Goal: Information Seeking & Learning: Check status

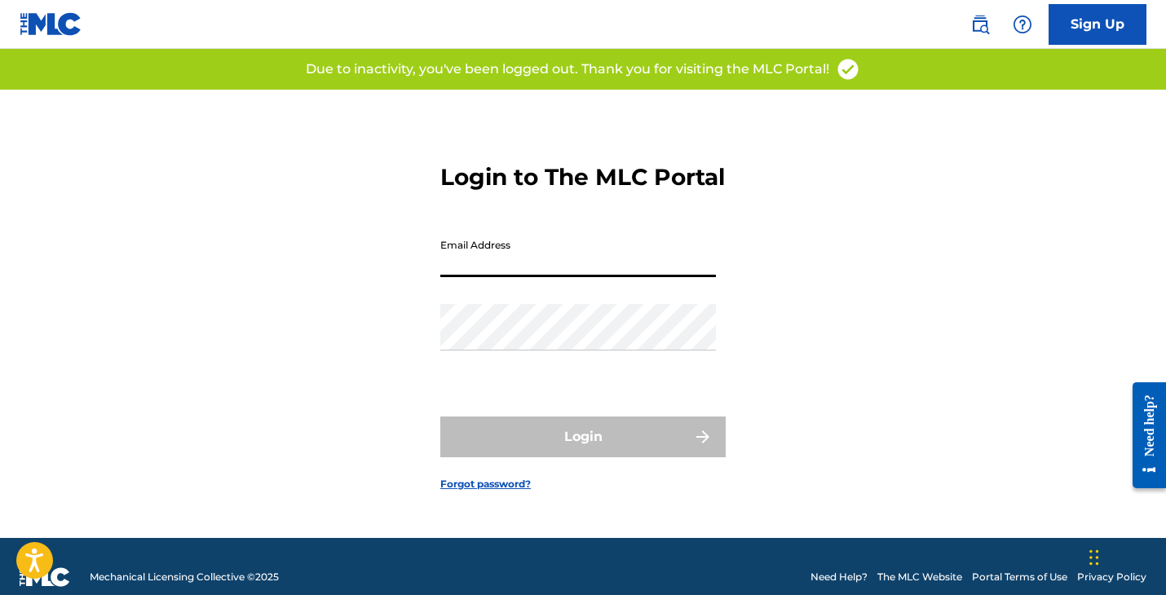
type input "[PERSON_NAME][EMAIL_ADDRESS][DOMAIN_NAME]"
click at [583, 451] on button "Login" at bounding box center [582, 437] width 285 height 41
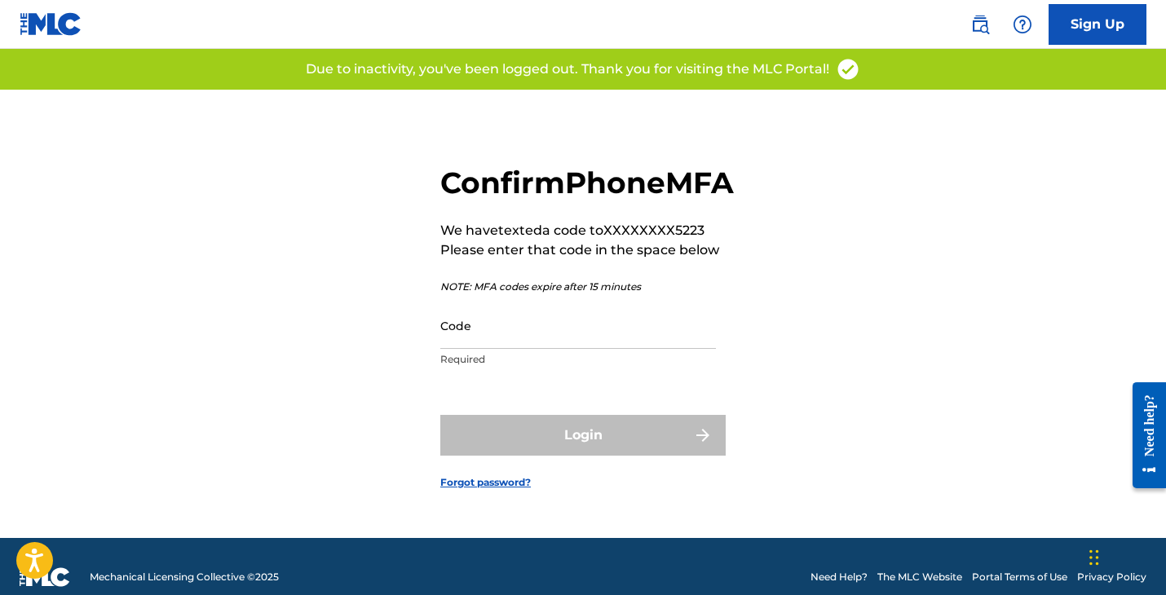
click at [484, 349] on input "Code" at bounding box center [578, 326] width 276 height 46
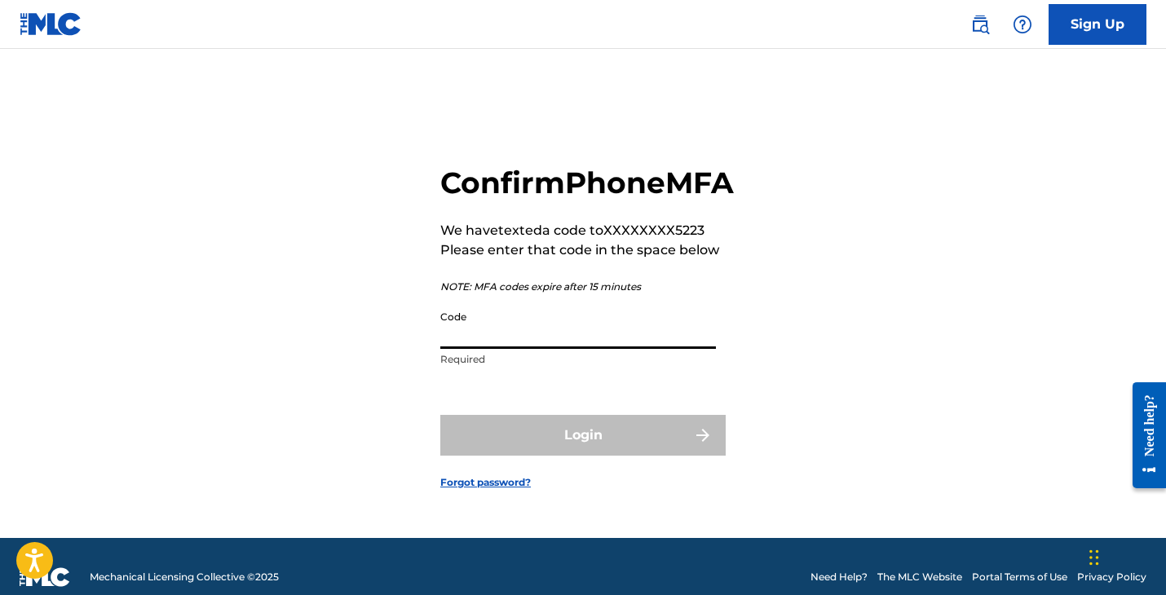
click at [484, 349] on input "Code" at bounding box center [578, 326] width 276 height 46
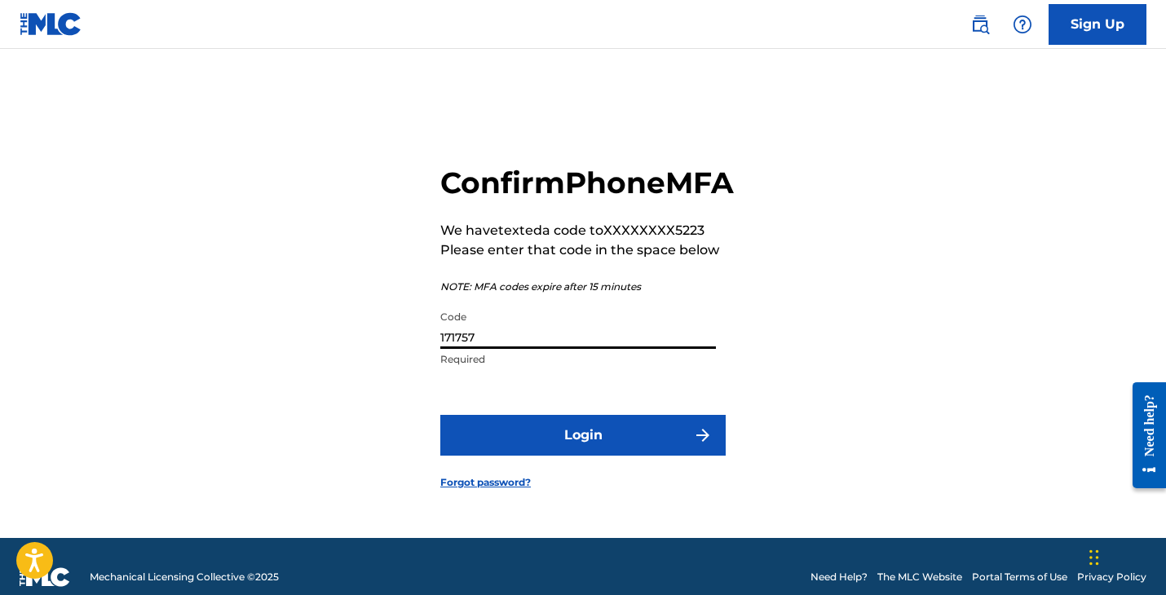
type input "171757"
click at [462, 437] on button "Login" at bounding box center [582, 435] width 285 height 41
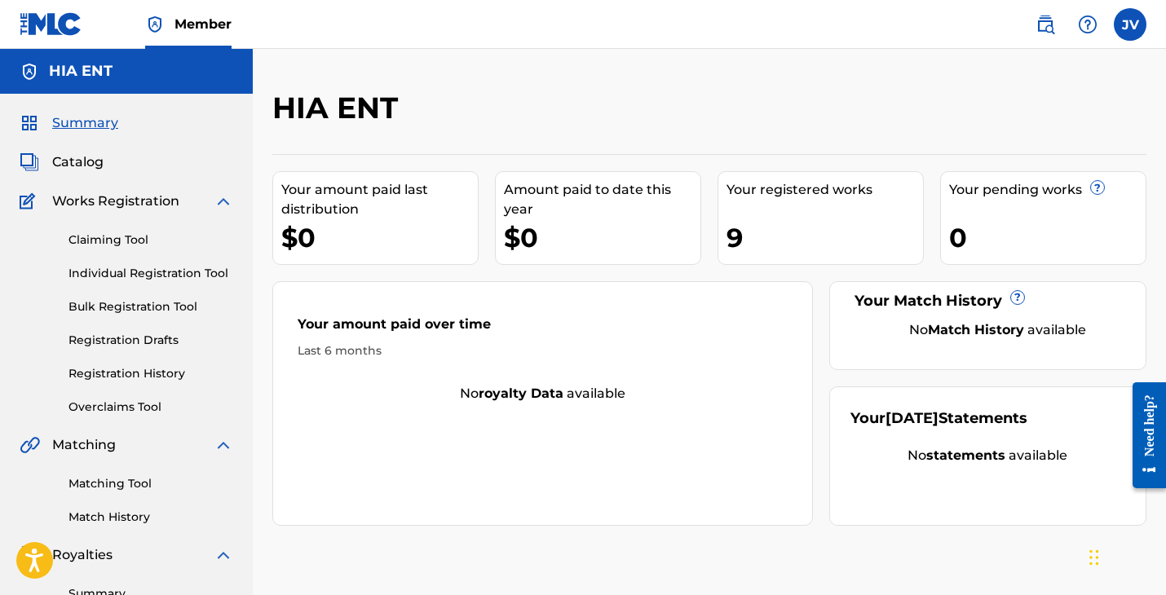
click at [100, 372] on link "Registration History" at bounding box center [151, 373] width 165 height 17
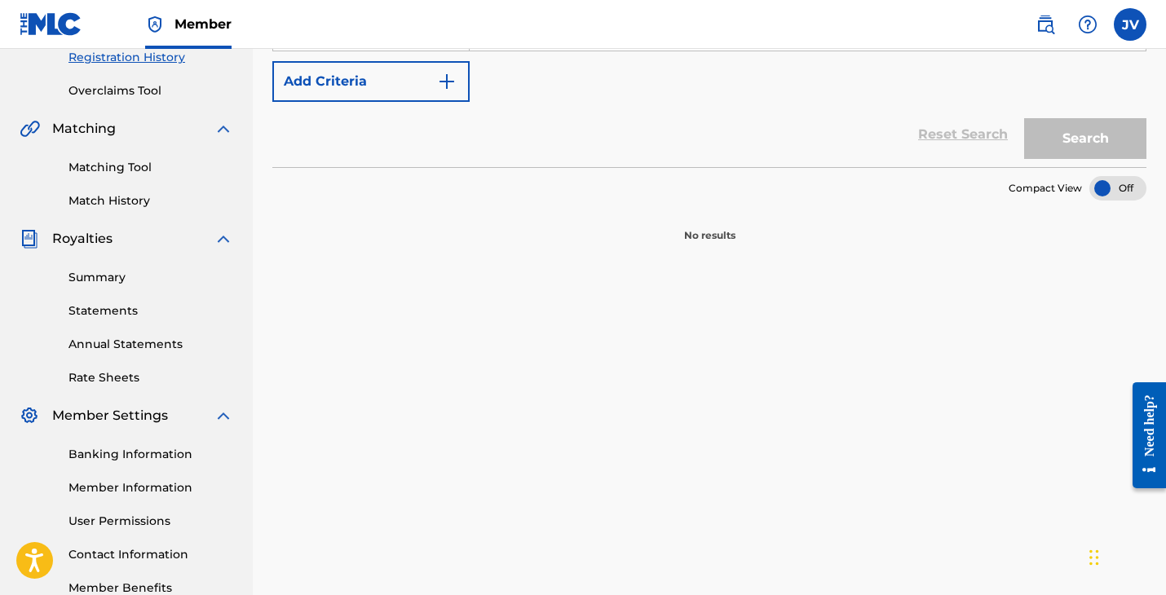
scroll to position [112, 0]
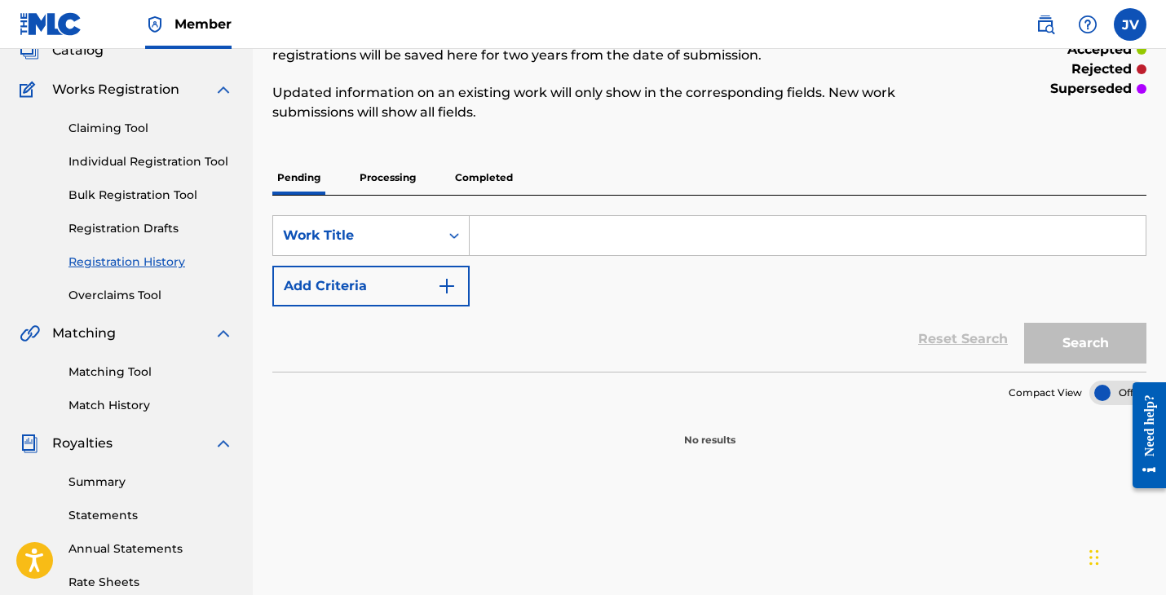
click at [397, 178] on p "Processing" at bounding box center [388, 178] width 66 height 34
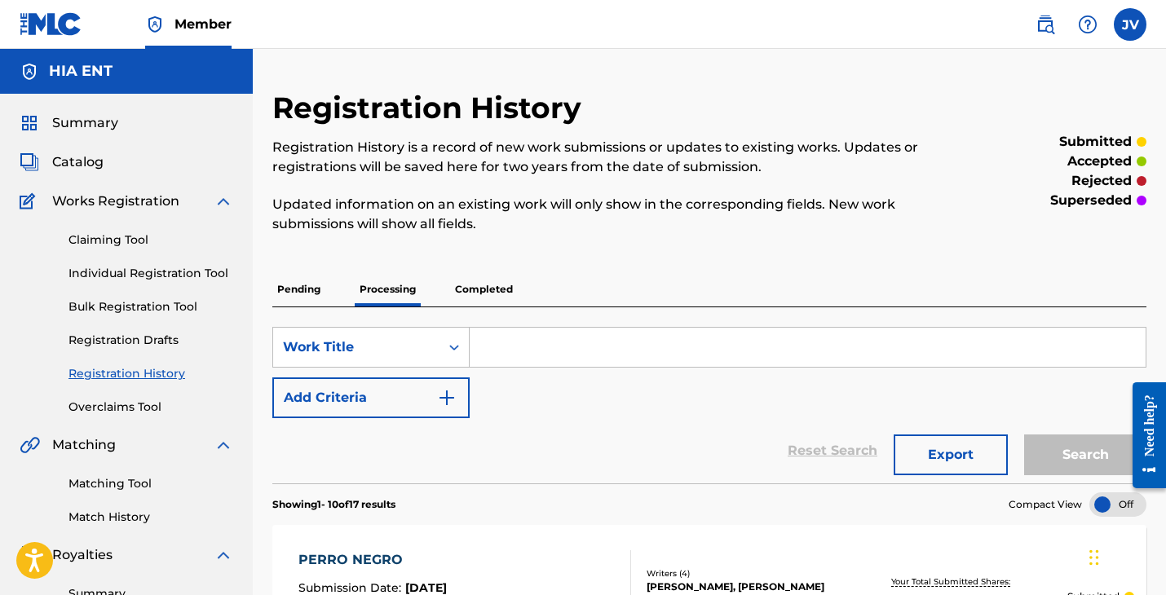
click at [483, 293] on p "Completed" at bounding box center [484, 289] width 68 height 34
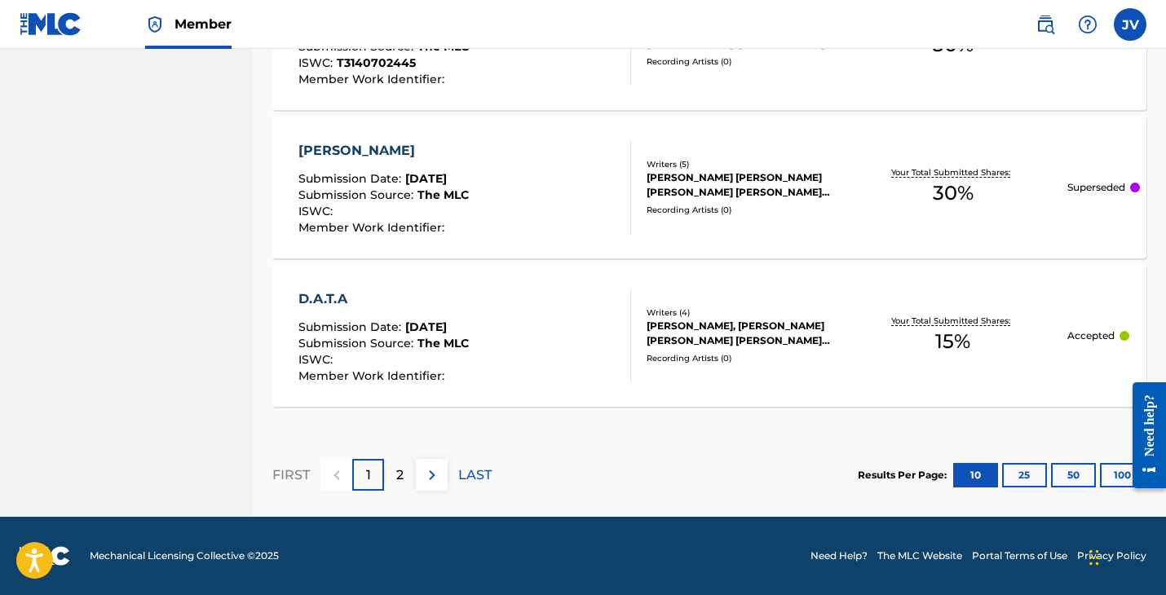
scroll to position [1664, 0]
click at [401, 478] on p "2" at bounding box center [399, 476] width 7 height 20
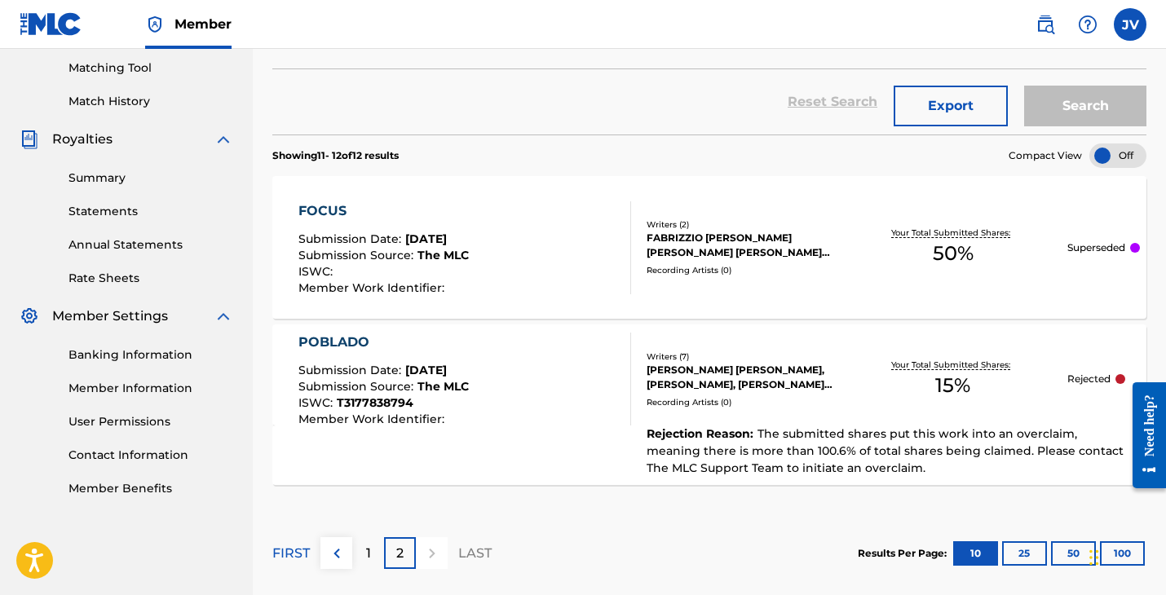
click at [335, 340] on div "POBLADO" at bounding box center [383, 343] width 170 height 20
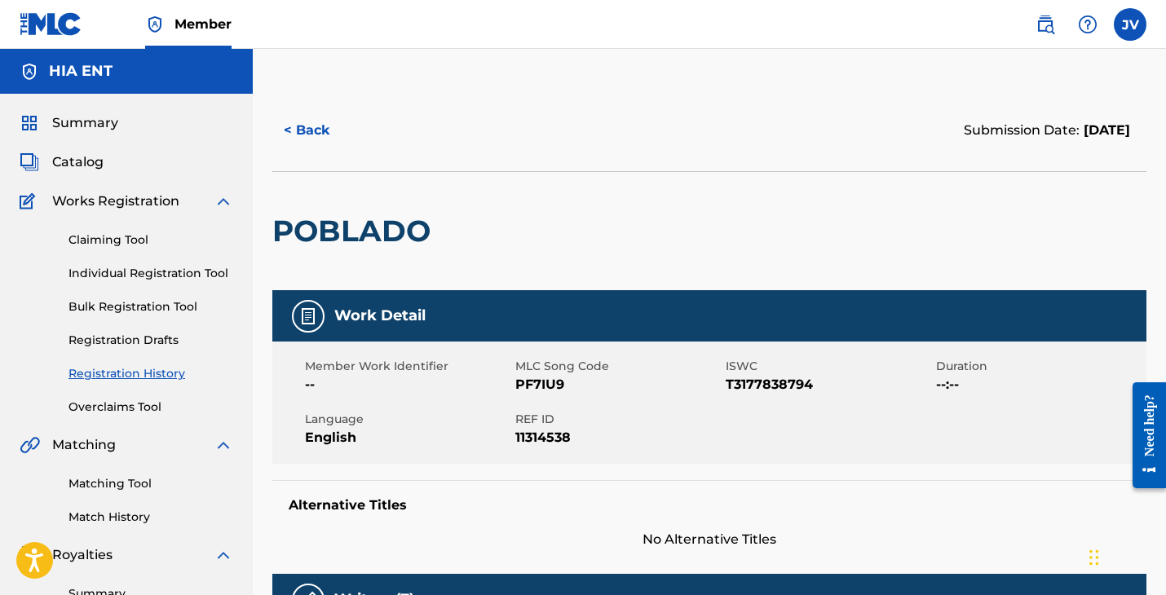
click at [313, 130] on button "< Back" at bounding box center [321, 130] width 98 height 41
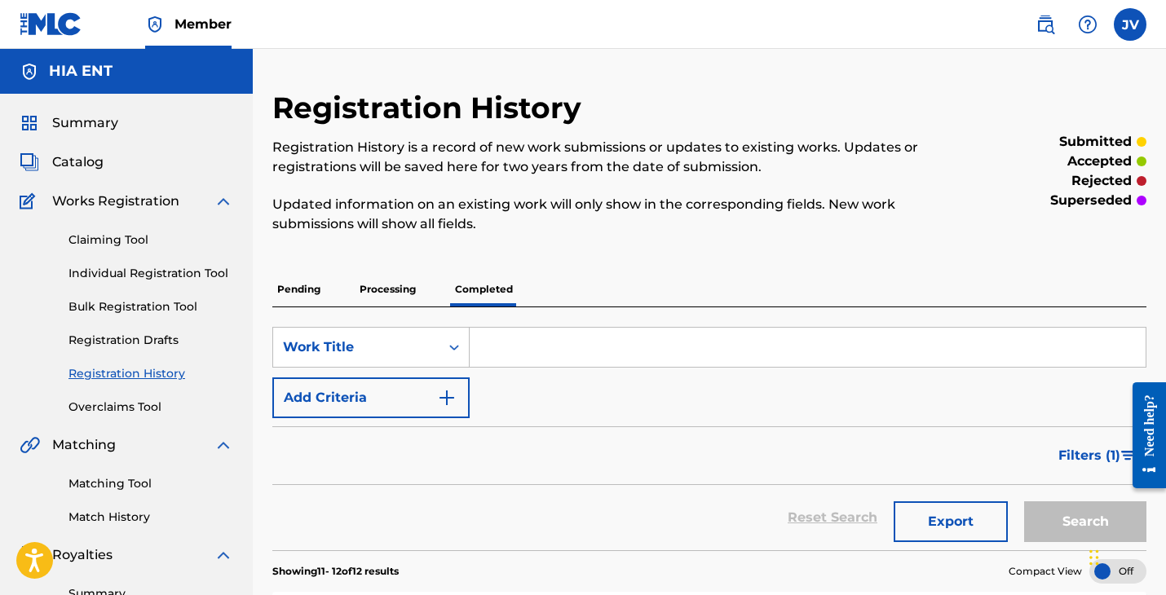
click at [97, 112] on div "Summary Catalog Works Registration Claiming Tool Individual Registration Tool B…" at bounding box center [126, 513] width 253 height 839
click at [96, 115] on span "Summary" at bounding box center [85, 123] width 66 height 20
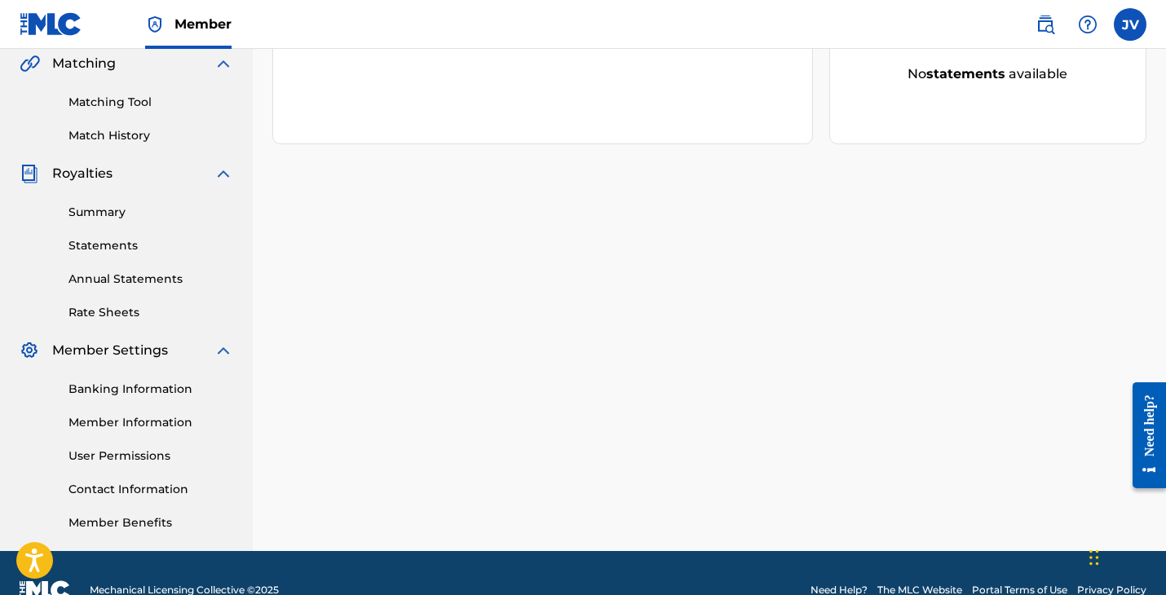
scroll to position [384, 0]
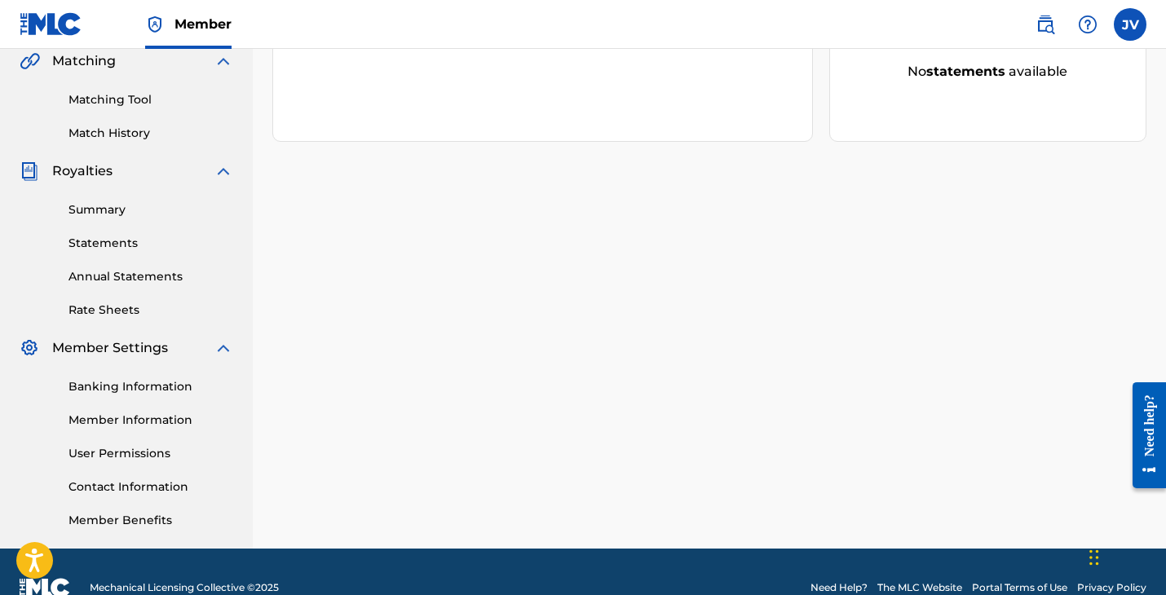
click at [97, 472] on div "Banking Information Member Information User Permissions Contact Information Mem…" at bounding box center [127, 443] width 214 height 171
click at [93, 494] on link "Contact Information" at bounding box center [151, 487] width 165 height 17
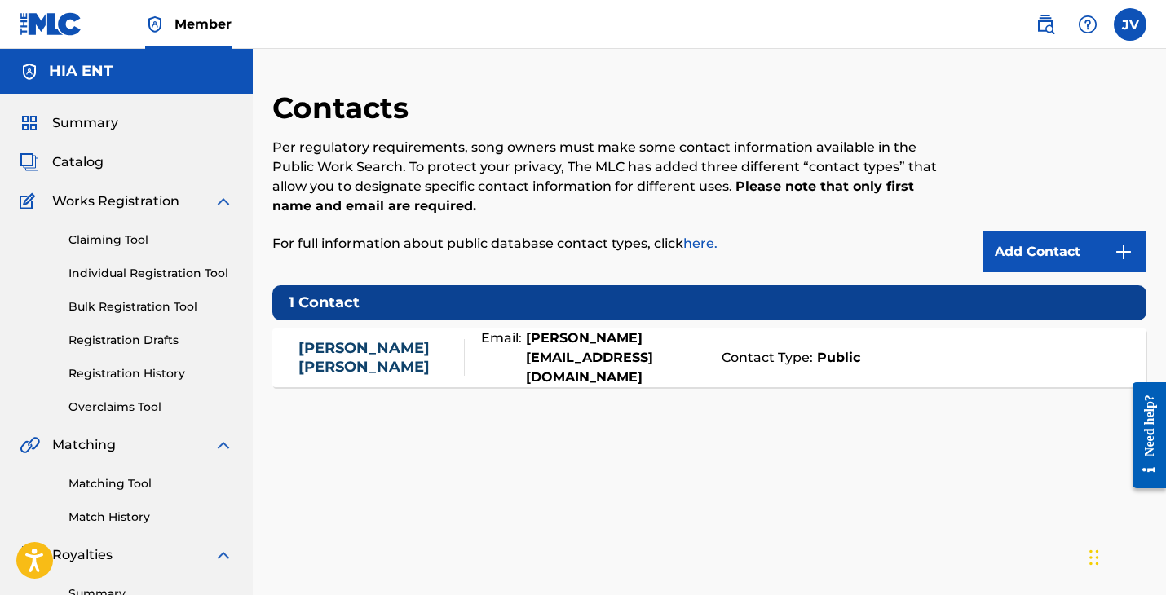
click at [120, 414] on link "Overclaims Tool" at bounding box center [151, 407] width 165 height 17
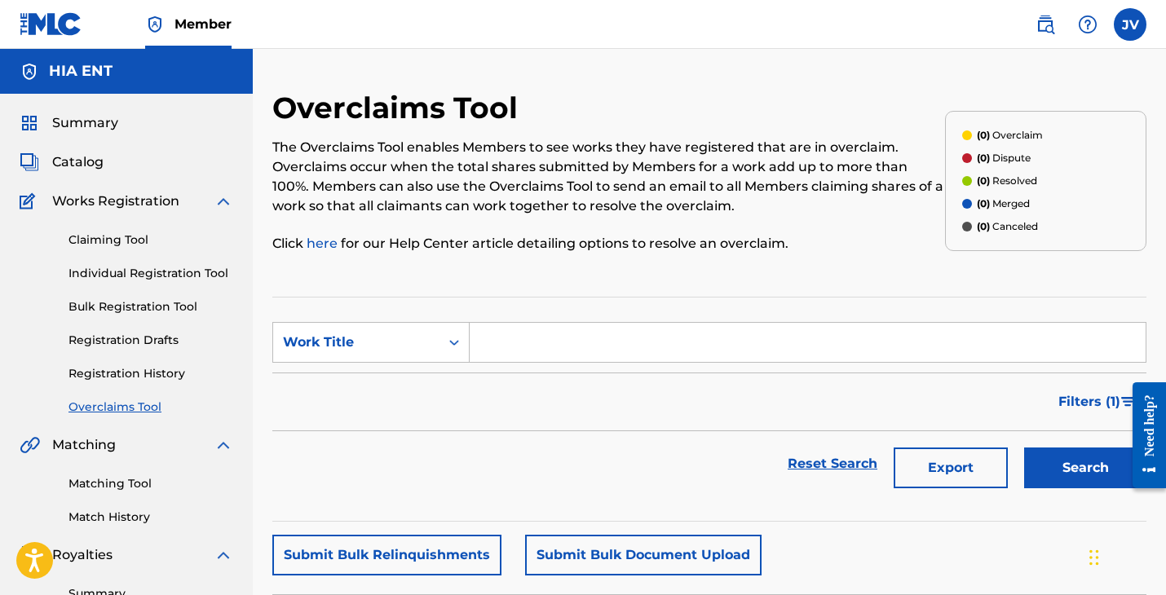
click at [792, 352] on input "Search Form" at bounding box center [808, 342] width 676 height 39
type input "Poblado"
click at [1086, 468] on button "Search" at bounding box center [1085, 468] width 122 height 41
click at [1082, 465] on button "Search" at bounding box center [1085, 468] width 122 height 41
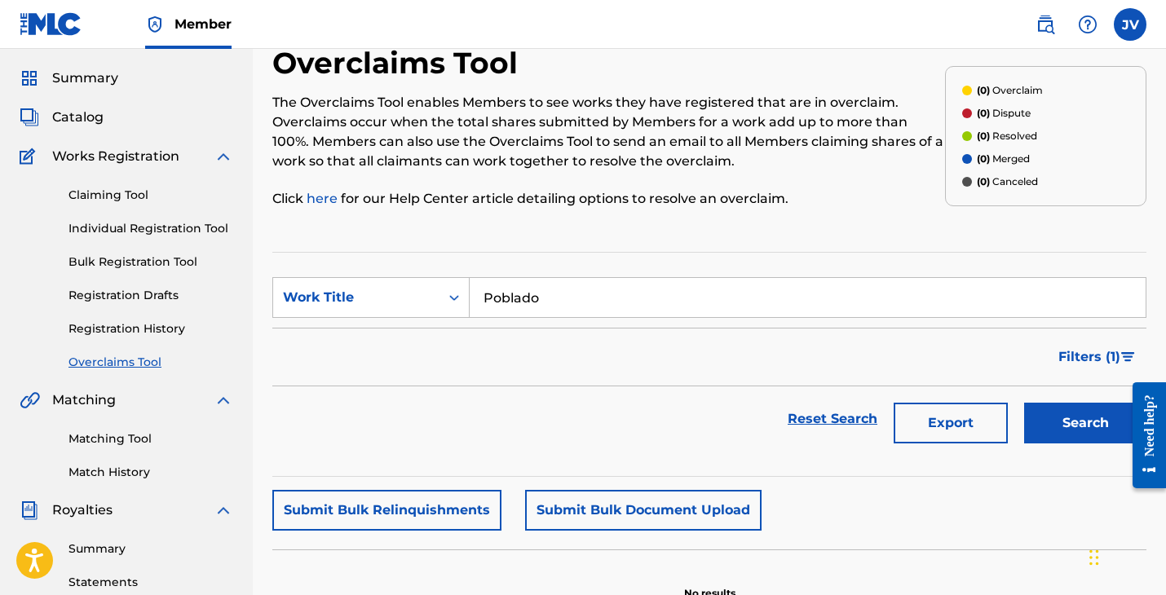
scroll to position [45, 0]
click at [334, 197] on link "here" at bounding box center [324, 198] width 34 height 15
click at [108, 188] on link "Claiming Tool" at bounding box center [151, 195] width 165 height 17
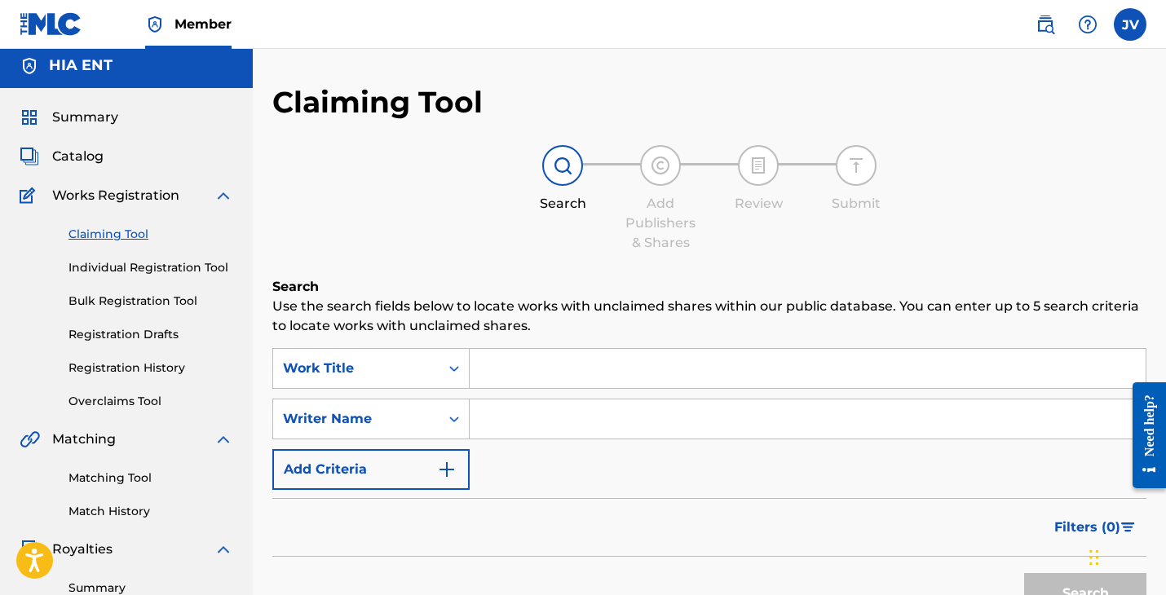
scroll to position [1, 0]
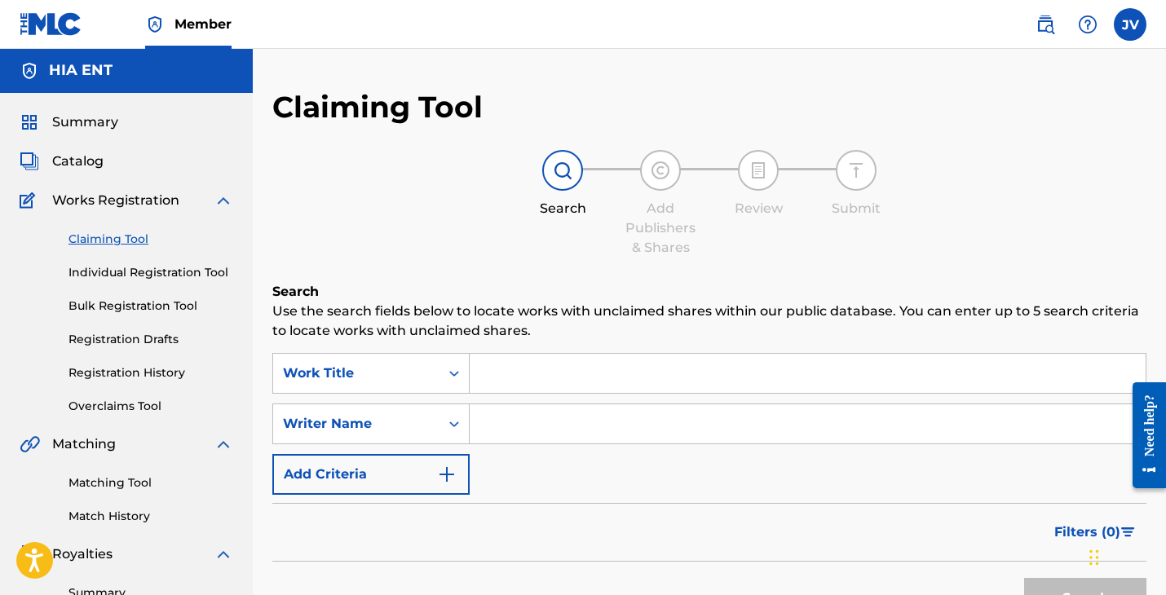
click at [665, 369] on input "Search Form" at bounding box center [808, 373] width 676 height 39
click at [82, 151] on div "Summary Catalog Works Registration Claiming Tool Individual Registration Tool B…" at bounding box center [126, 512] width 253 height 839
click at [82, 161] on span "Catalog" at bounding box center [77, 162] width 51 height 20
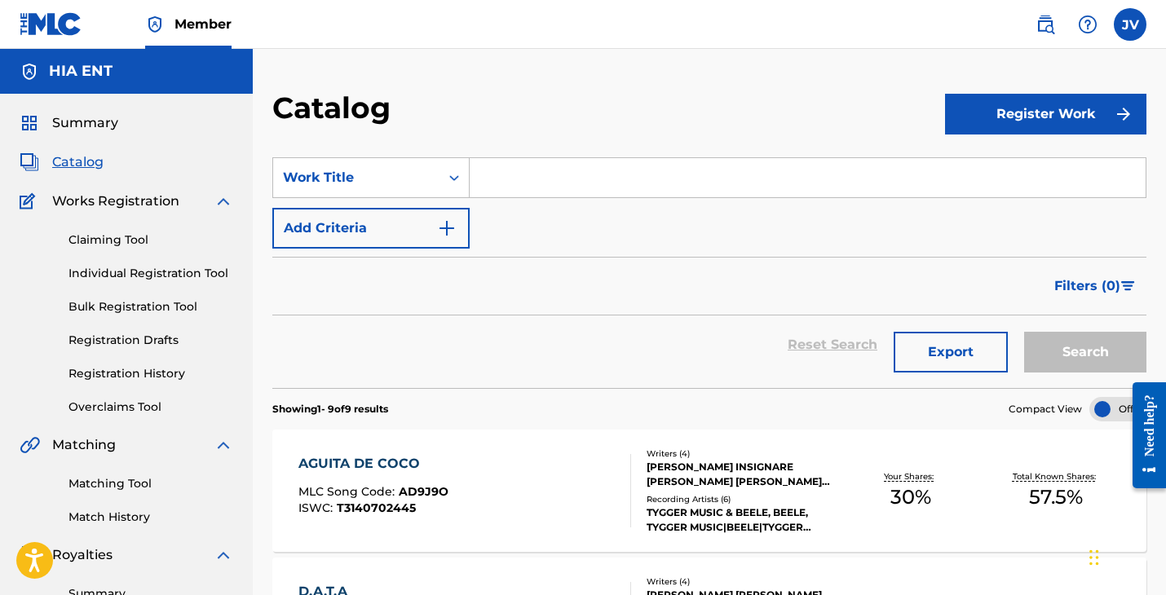
click at [106, 252] on div "Claiming Tool Individual Registration Tool Bulk Registration Tool Registration …" at bounding box center [127, 313] width 214 height 205
click at [106, 250] on div "Claiming Tool Individual Registration Tool Bulk Registration Tool Registration …" at bounding box center [127, 313] width 214 height 205
click at [105, 239] on link "Claiming Tool" at bounding box center [151, 240] width 165 height 17
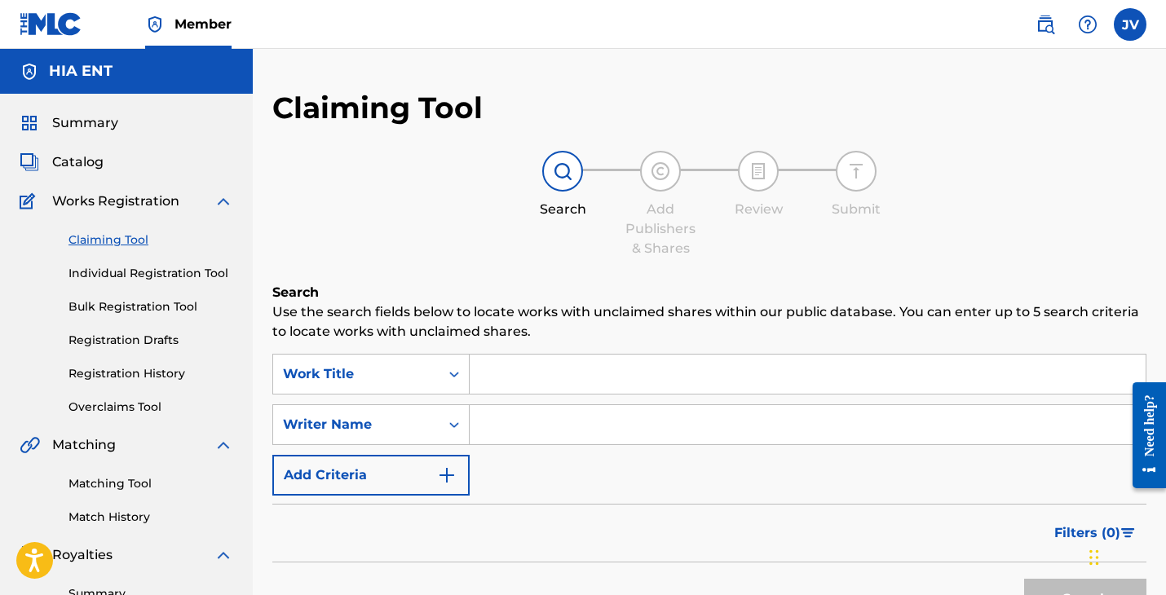
click at [76, 135] on div "Summary Catalog Works Registration Claiming Tool Individual Registration Tool B…" at bounding box center [126, 513] width 253 height 839
click at [76, 130] on span "Summary" at bounding box center [85, 123] width 66 height 20
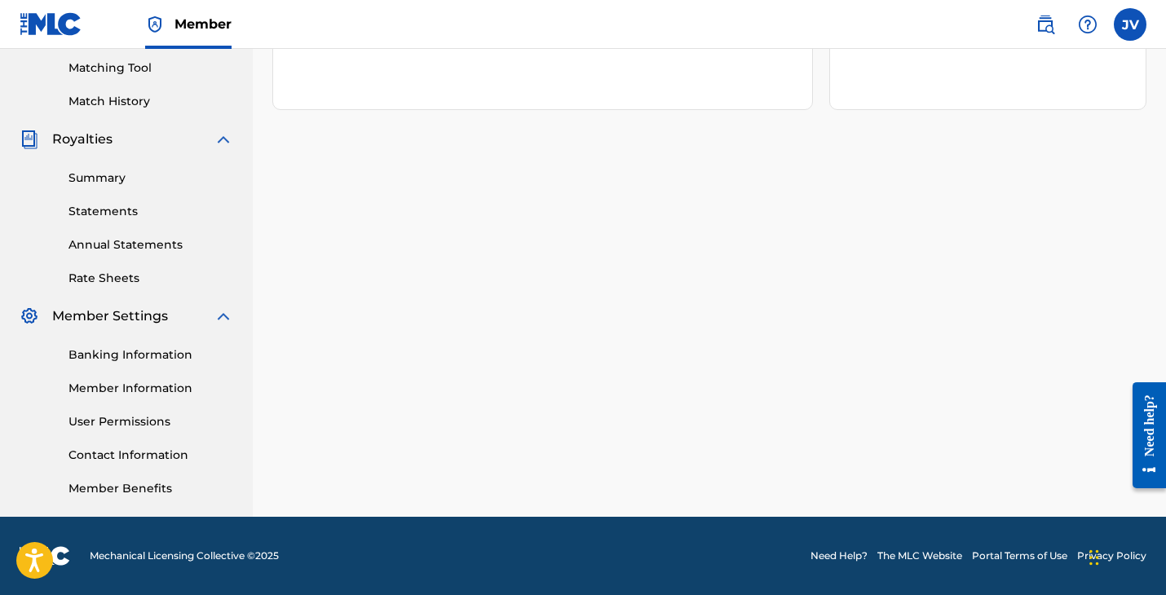
scroll to position [416, 0]
click at [122, 454] on link "Contact Information" at bounding box center [151, 455] width 165 height 17
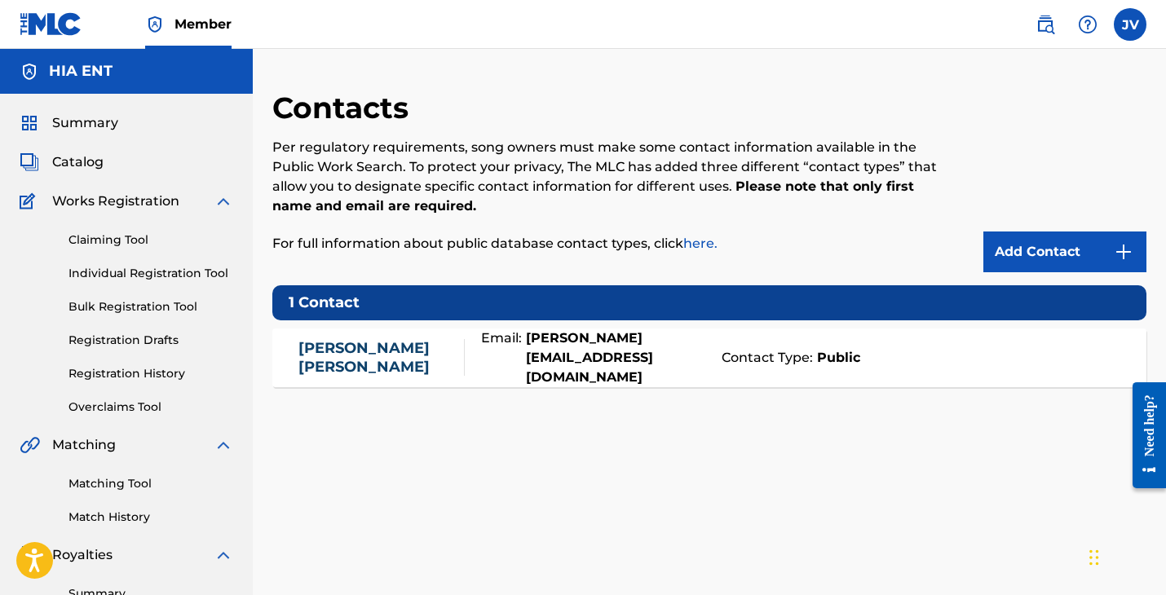
click at [682, 237] on p "For full information about public database contact types, click here." at bounding box center [608, 244] width 673 height 20
click at [695, 245] on link "here." at bounding box center [700, 243] width 34 height 15
click at [1145, 454] on div "Need help?" at bounding box center [1150, 425] width 22 height 62
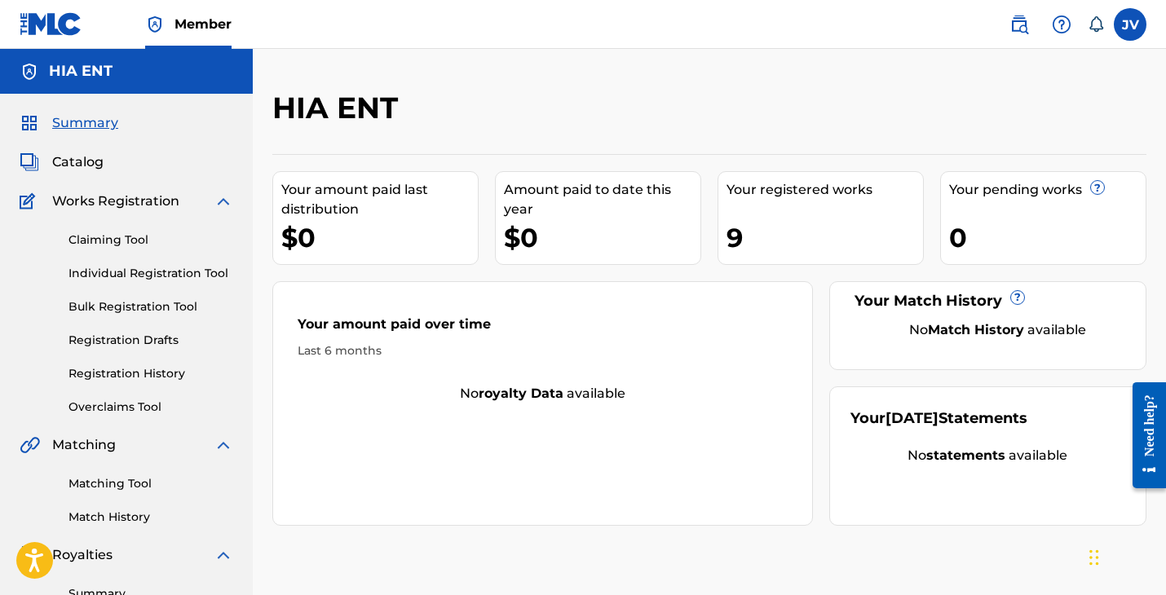
click at [99, 406] on link "Overclaims Tool" at bounding box center [151, 407] width 165 height 17
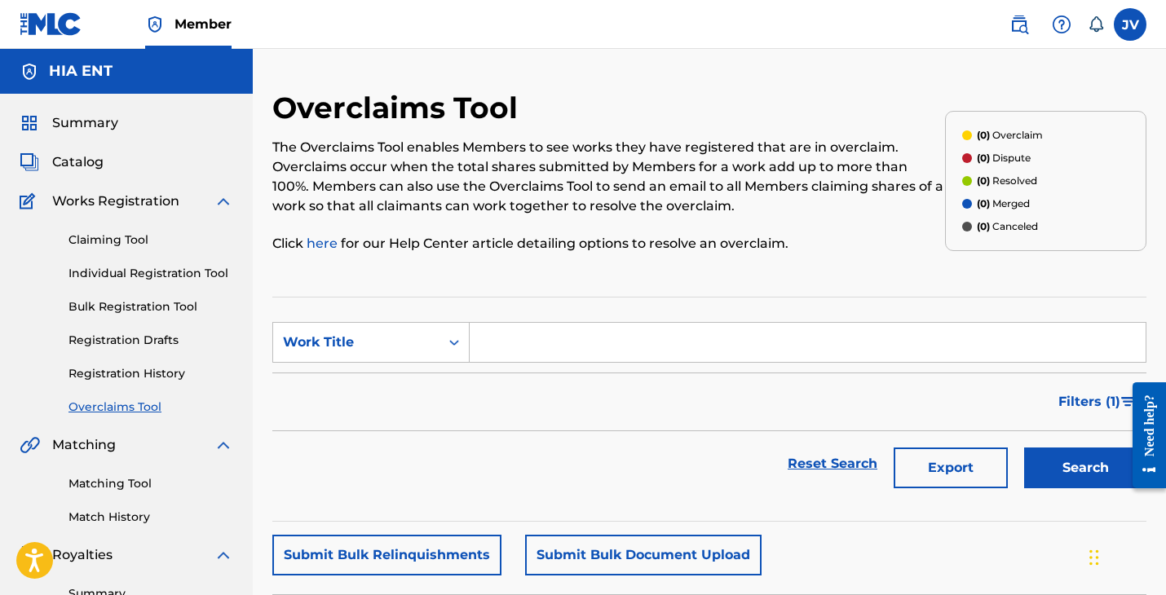
click at [102, 237] on link "Claiming Tool" at bounding box center [151, 240] width 165 height 17
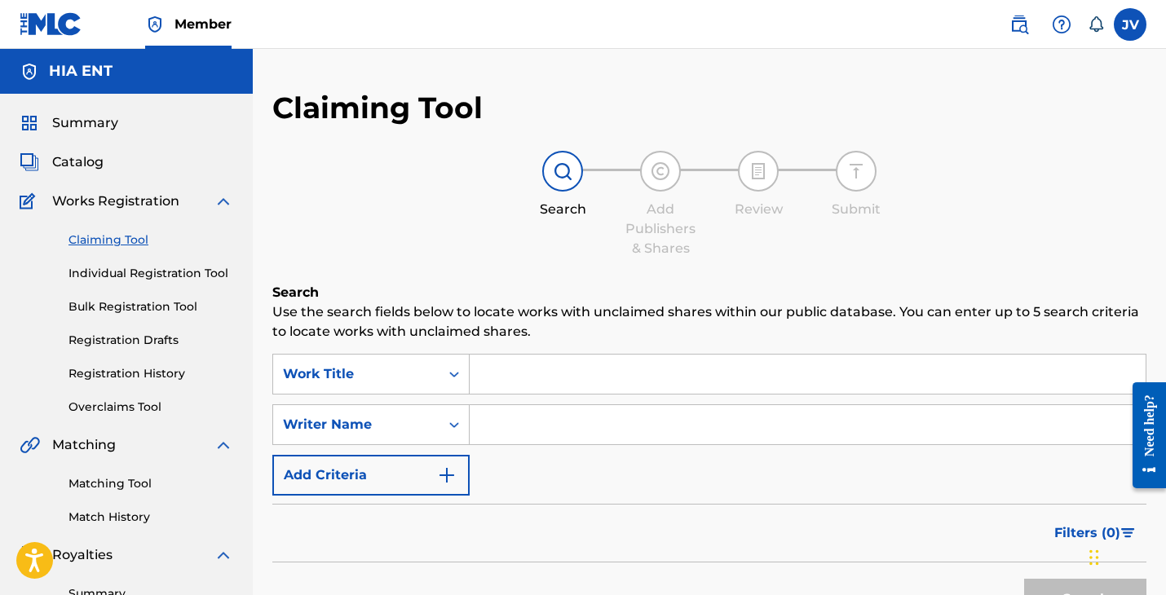
click at [114, 381] on link "Registration History" at bounding box center [151, 373] width 165 height 17
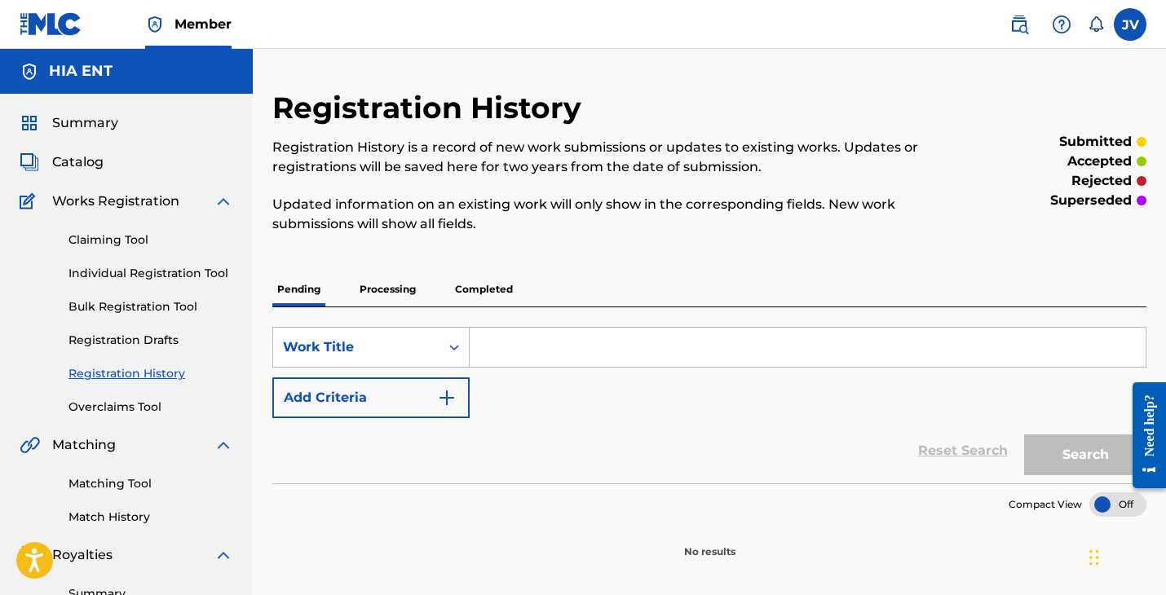
click at [492, 288] on p "Completed" at bounding box center [484, 289] width 68 height 34
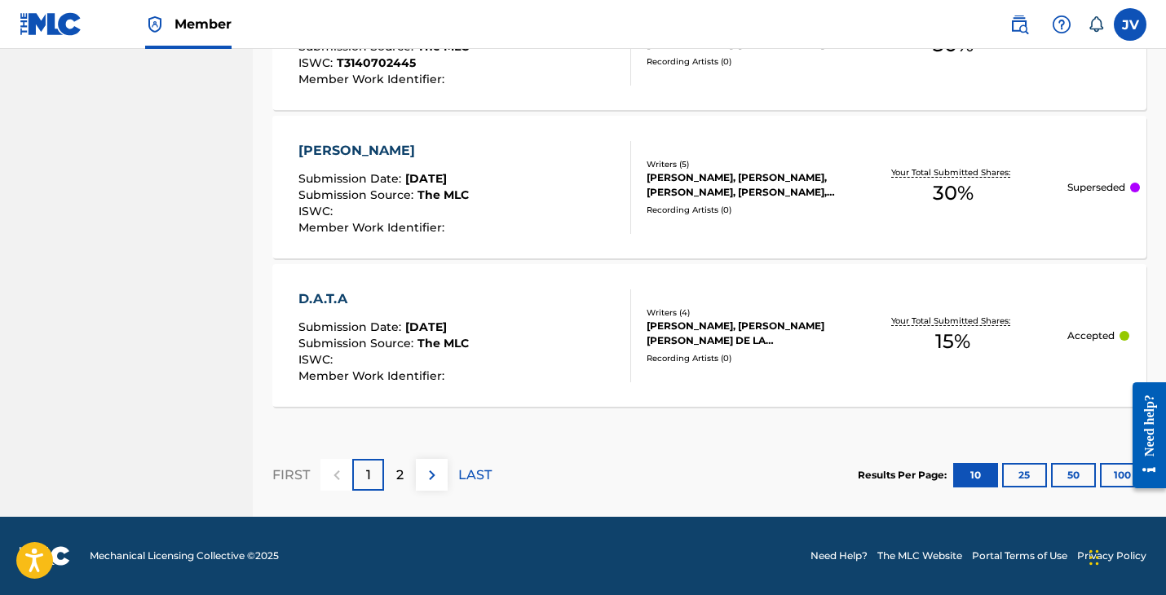
click at [404, 473] on div "2" at bounding box center [400, 475] width 32 height 32
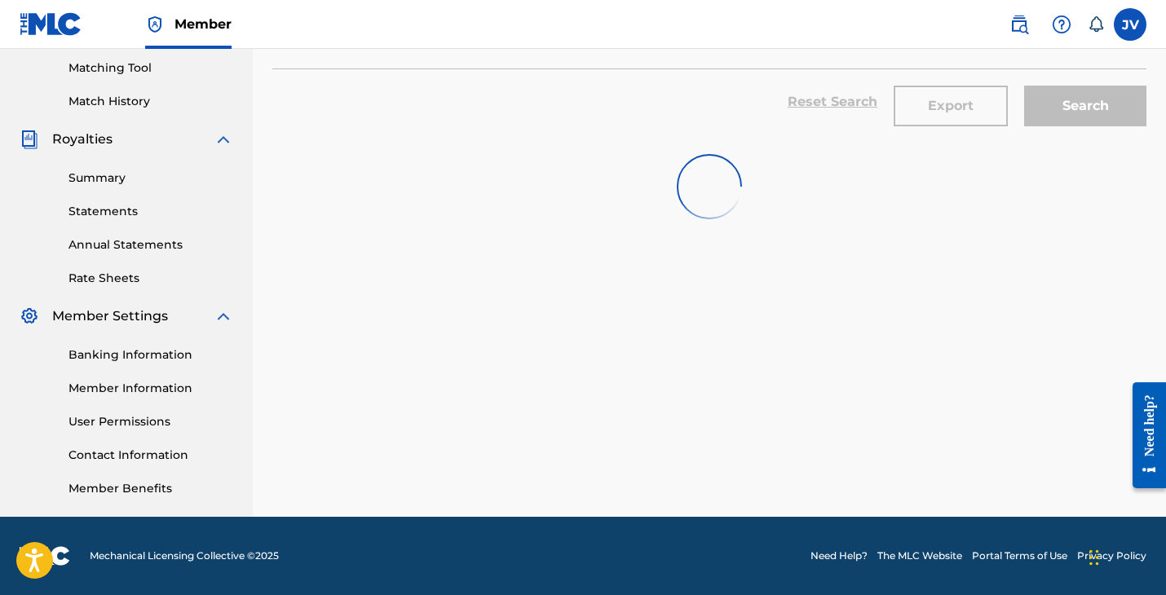
scroll to position [416, 0]
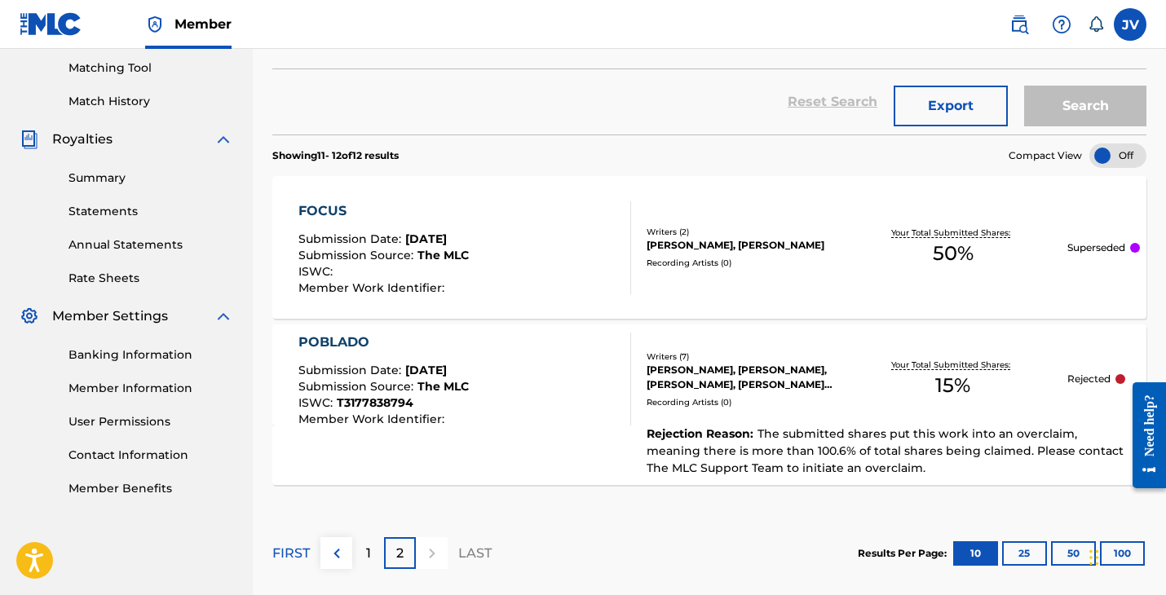
click at [341, 344] on div "POBLADO" at bounding box center [383, 343] width 170 height 20
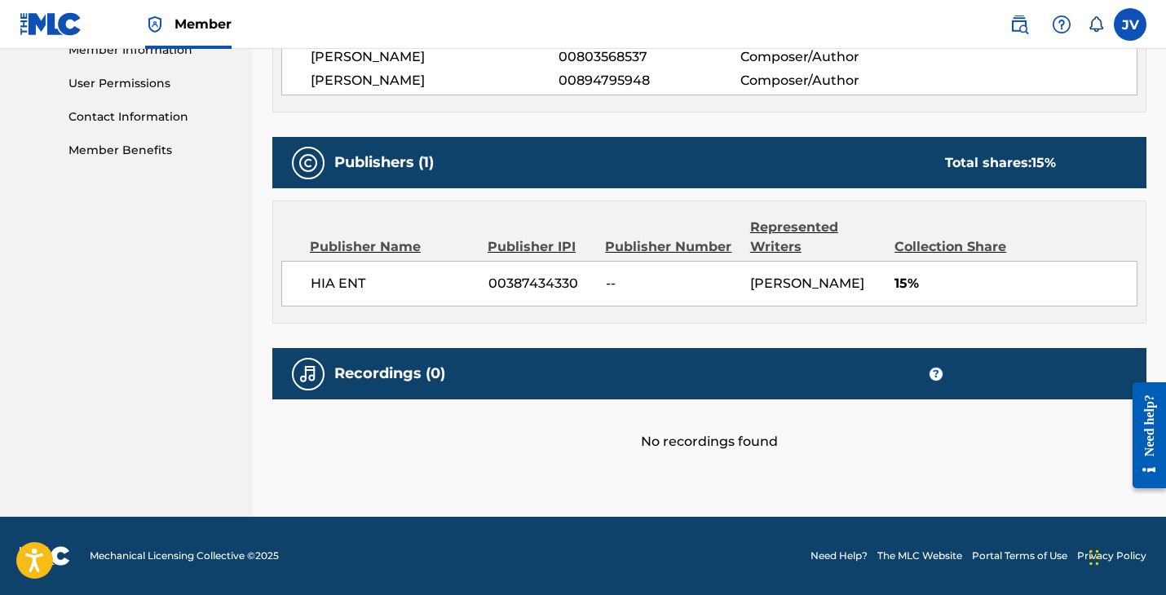
scroll to position [851, 0]
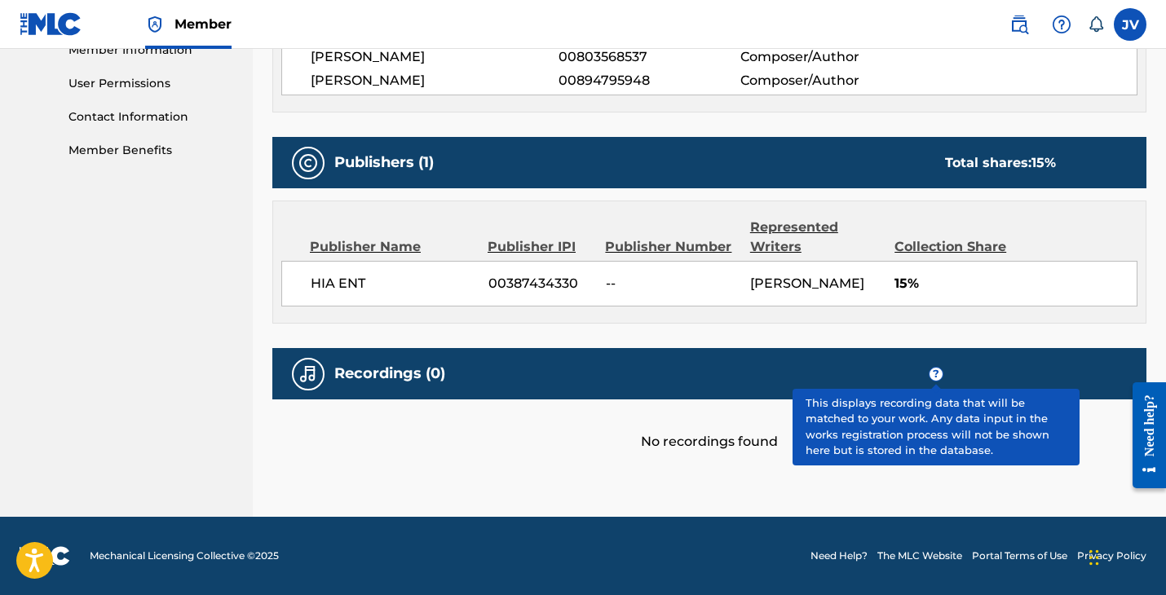
click at [939, 379] on span "?" at bounding box center [936, 374] width 13 height 13
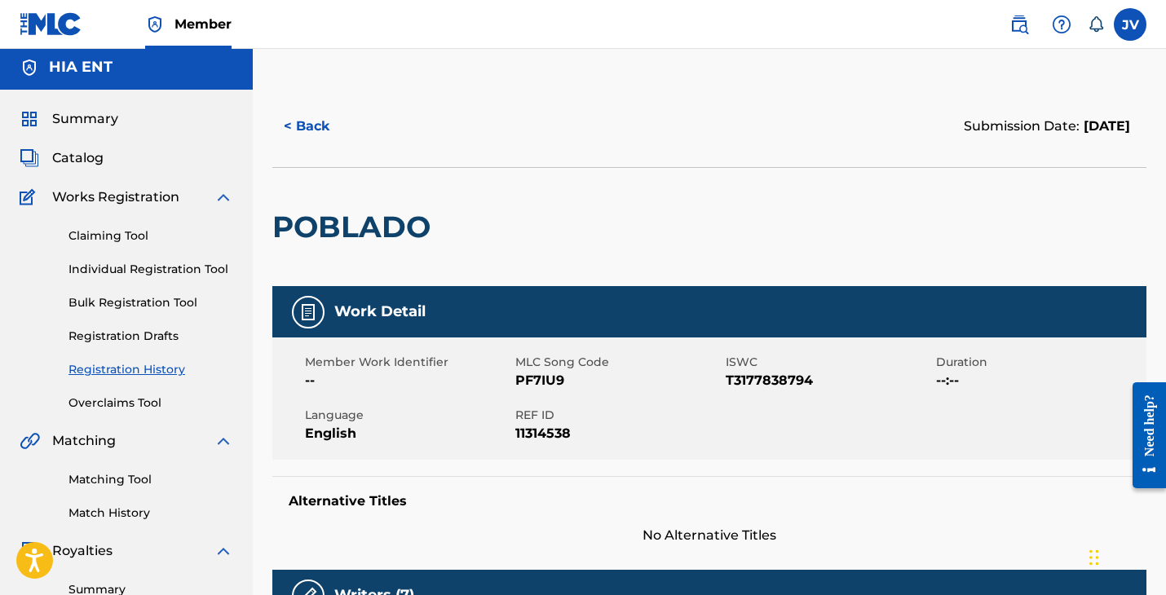
scroll to position [2, 0]
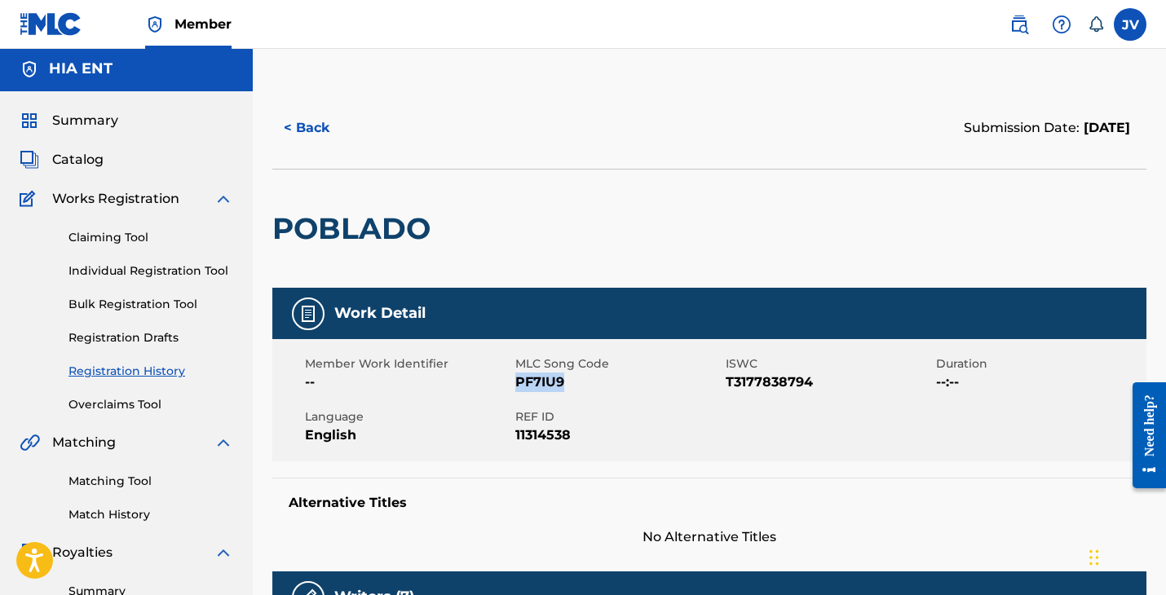
drag, startPoint x: 575, startPoint y: 386, endPoint x: 518, endPoint y: 385, distance: 57.1
click at [518, 385] on span "PF7IU9" at bounding box center [618, 383] width 206 height 20
copy span "PF7IU9"
click at [111, 241] on link "Claiming Tool" at bounding box center [151, 237] width 165 height 17
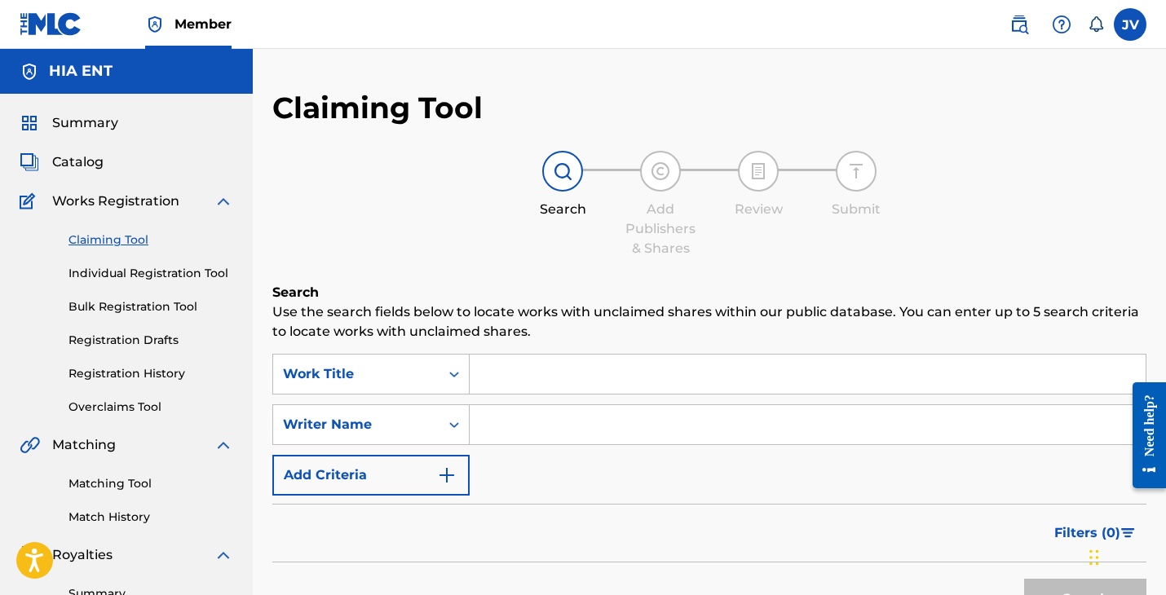
click at [532, 379] on input "Search Form" at bounding box center [808, 374] width 676 height 39
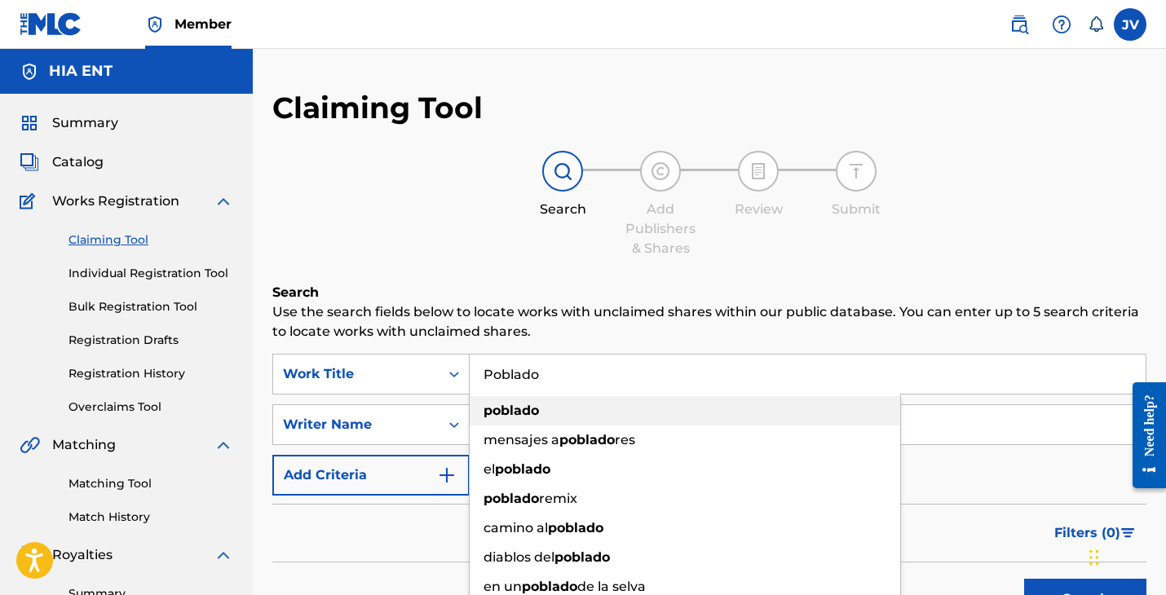
click at [512, 409] on strong "poblado" at bounding box center [511, 410] width 55 height 15
type input "poblado"
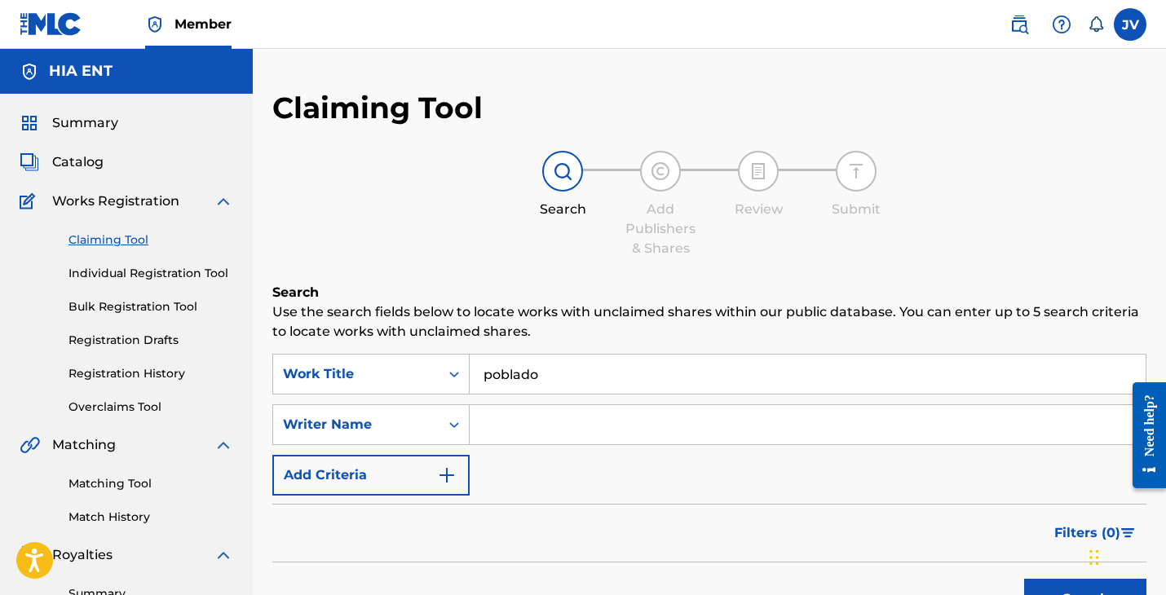
click at [555, 426] on input "Search Form" at bounding box center [808, 424] width 676 height 39
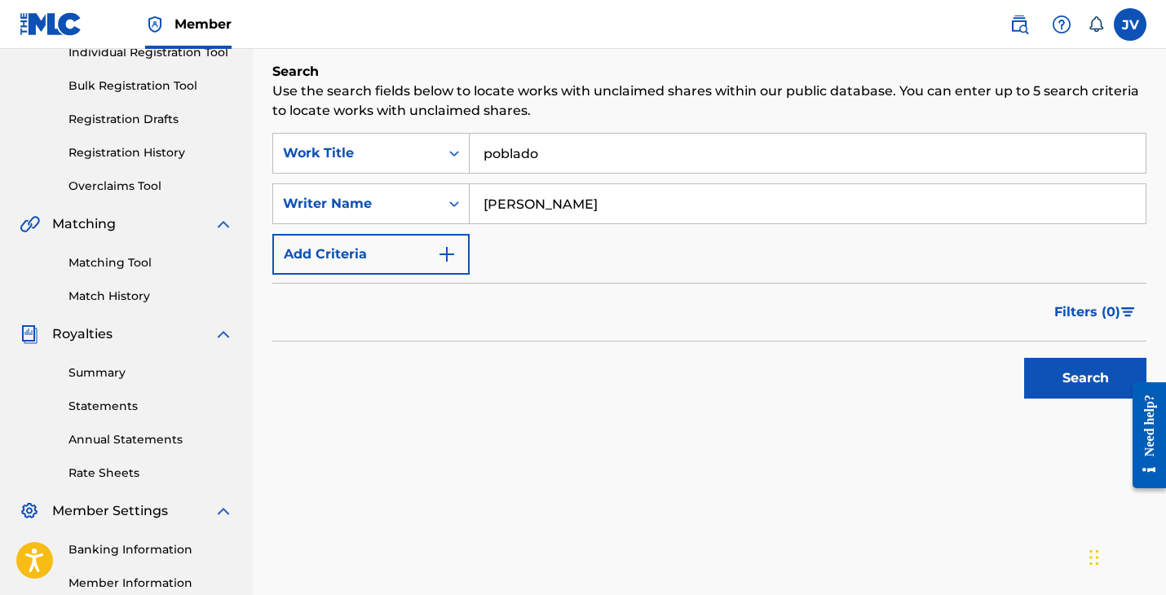
type input "[PERSON_NAME]"
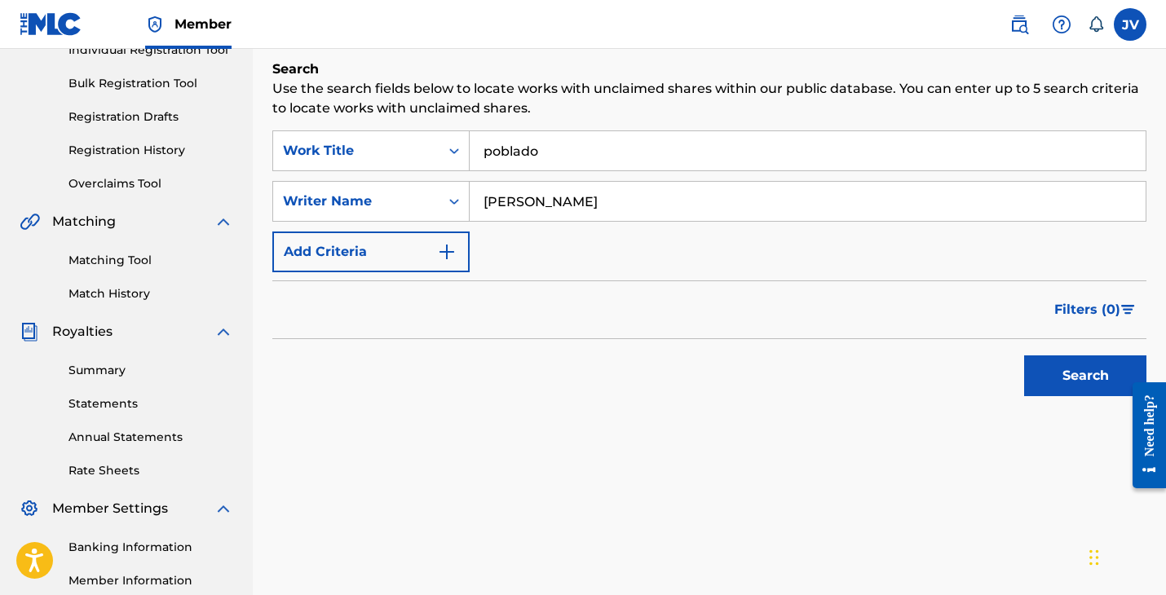
click at [1083, 401] on div "Search" at bounding box center [1081, 371] width 130 height 65
click at [1076, 378] on button "Search" at bounding box center [1085, 376] width 122 height 41
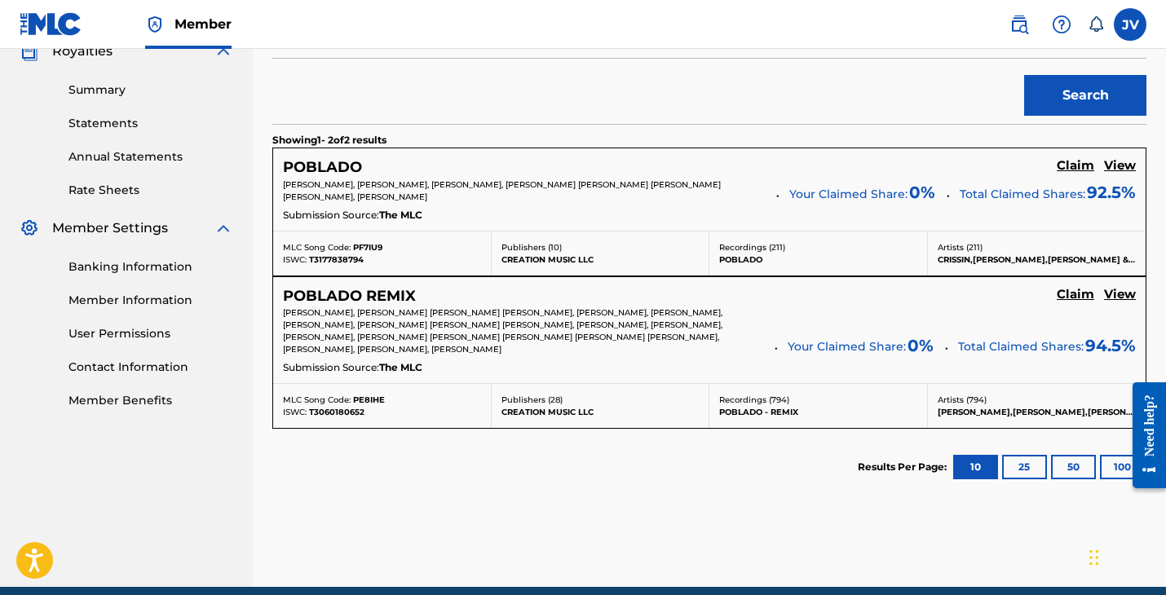
scroll to position [505, 0]
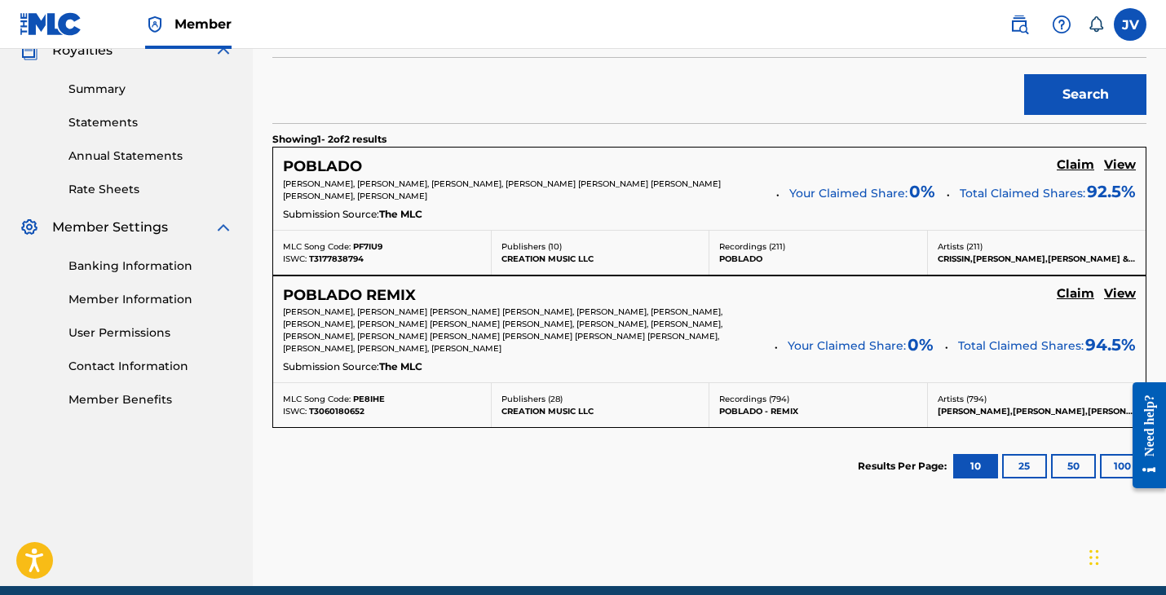
click at [1120, 165] on h5 "View" at bounding box center [1120, 164] width 32 height 15
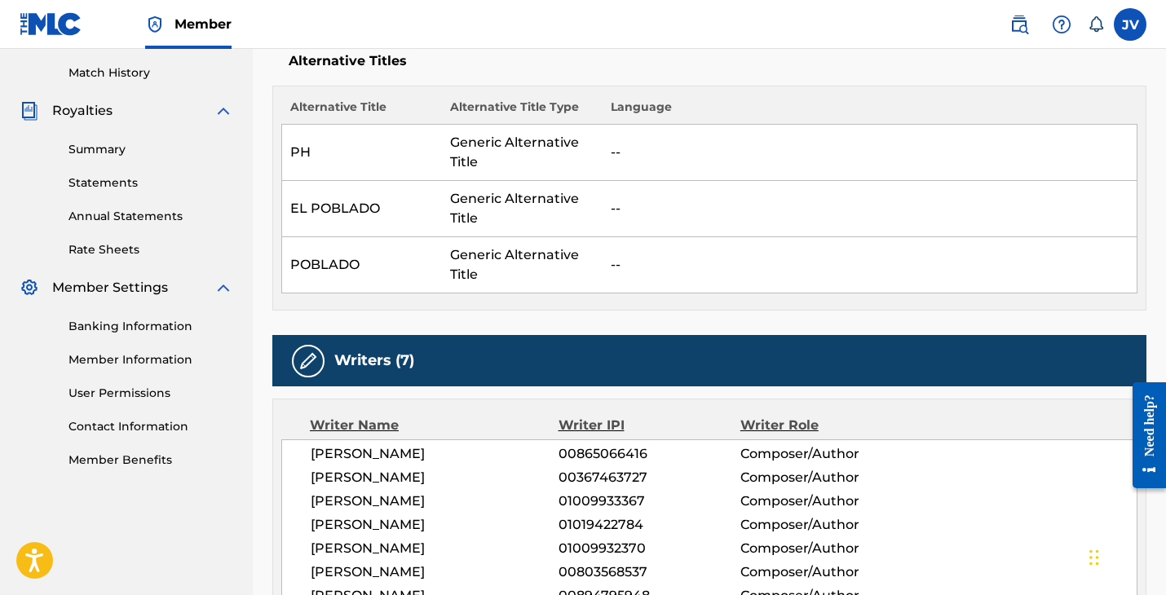
scroll to position [448, 0]
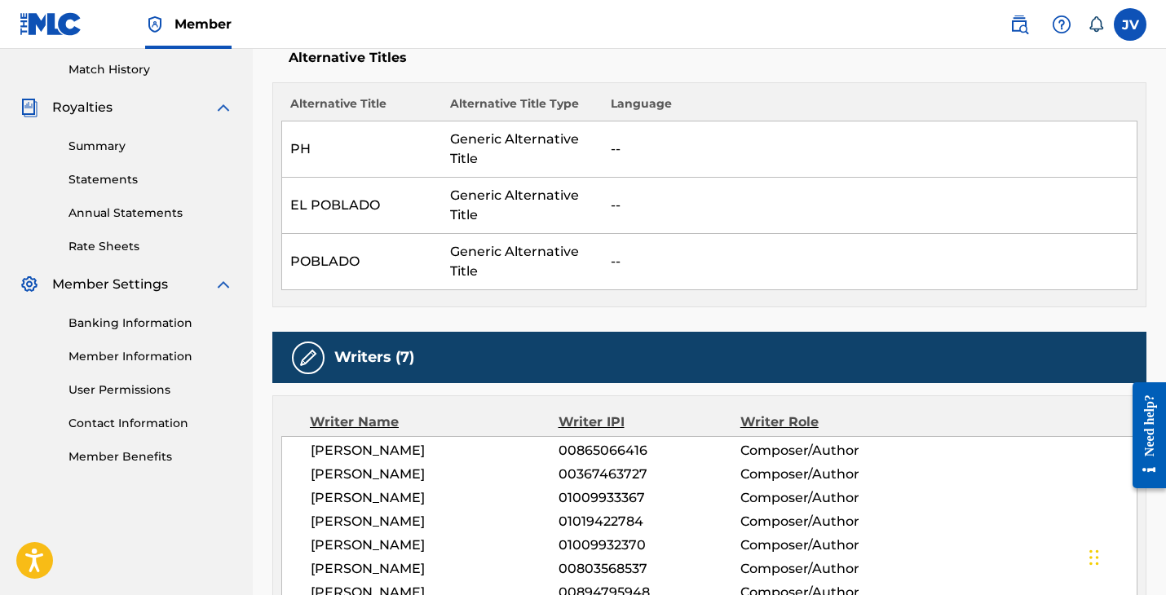
click at [111, 417] on link "Contact Information" at bounding box center [151, 423] width 165 height 17
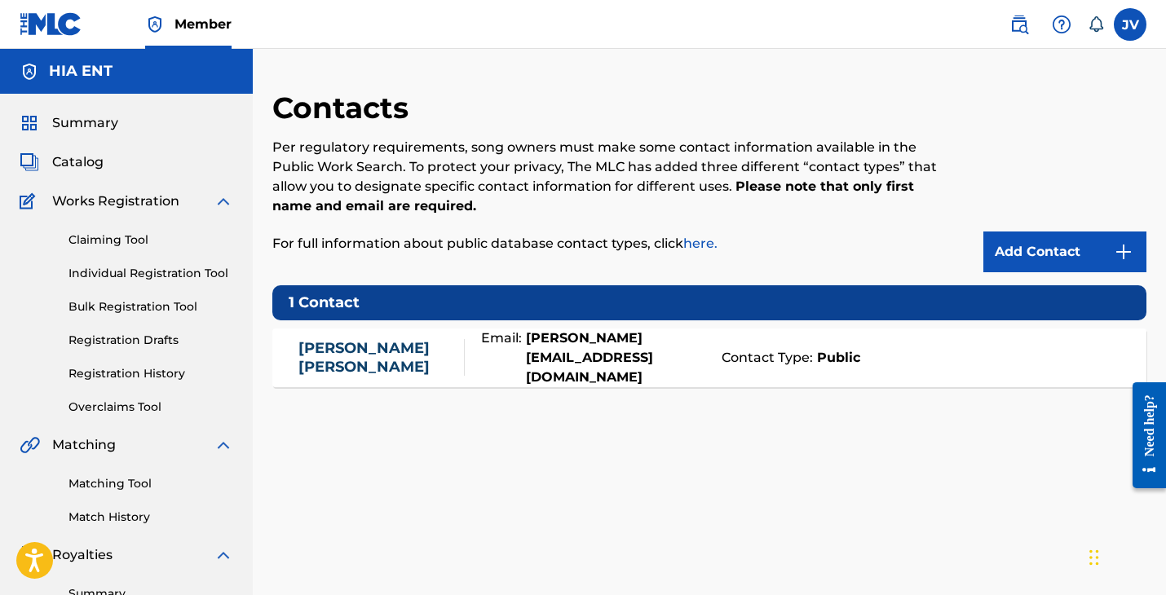
click at [125, 418] on div "Summary Catalog Works Registration Claiming Tool Individual Registration Tool B…" at bounding box center [126, 513] width 253 height 839
click at [125, 409] on link "Overclaims Tool" at bounding box center [151, 407] width 165 height 17
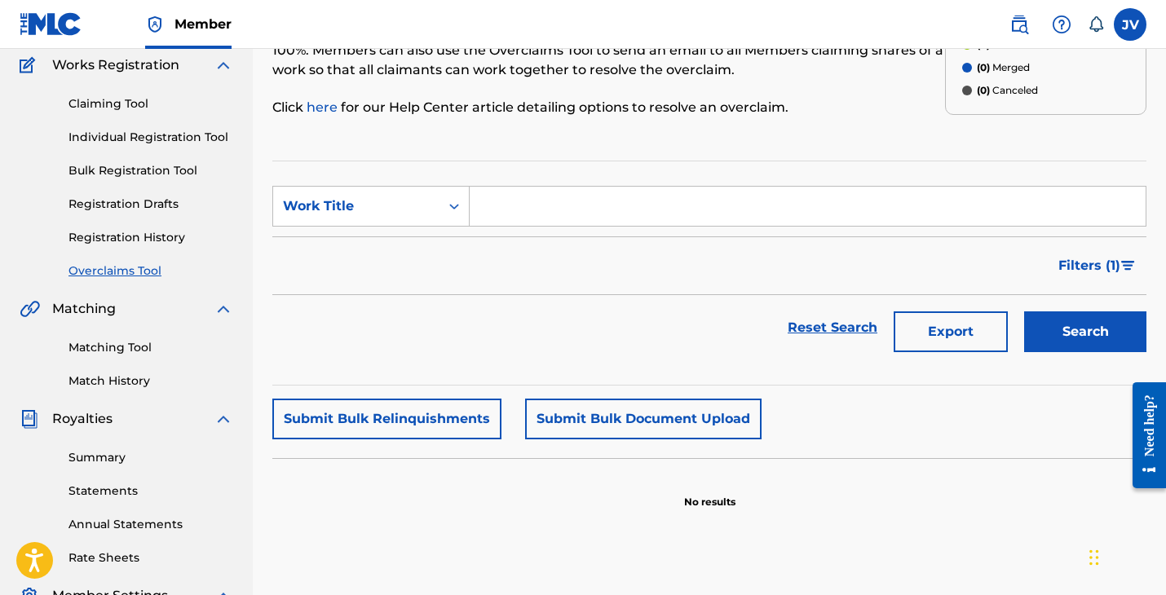
scroll to position [139, 0]
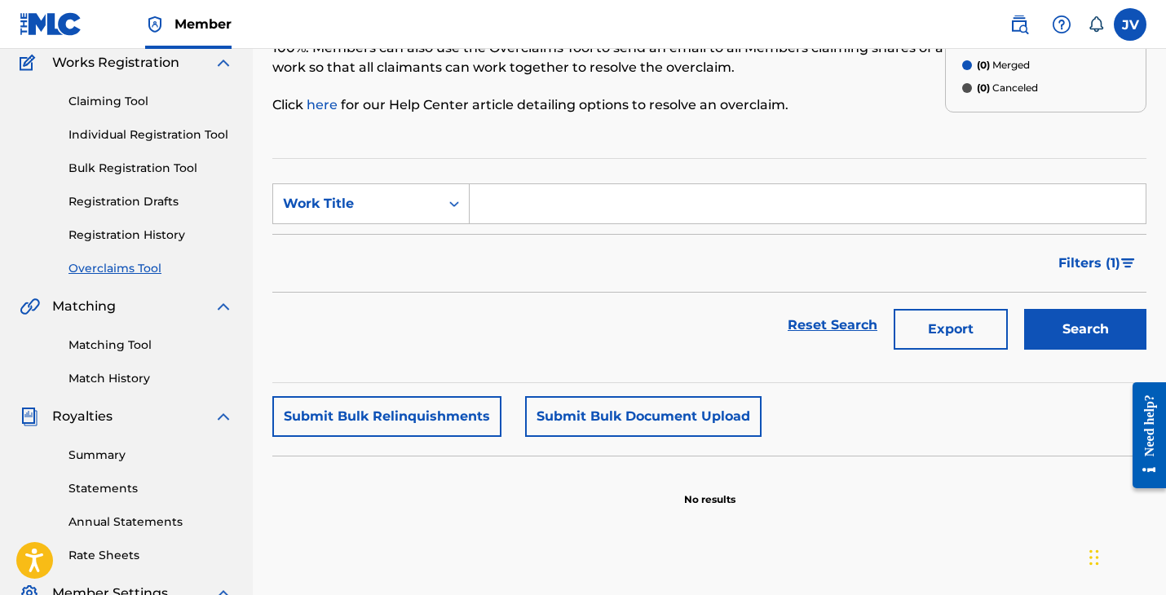
click at [315, 110] on link "here" at bounding box center [324, 104] width 34 height 15
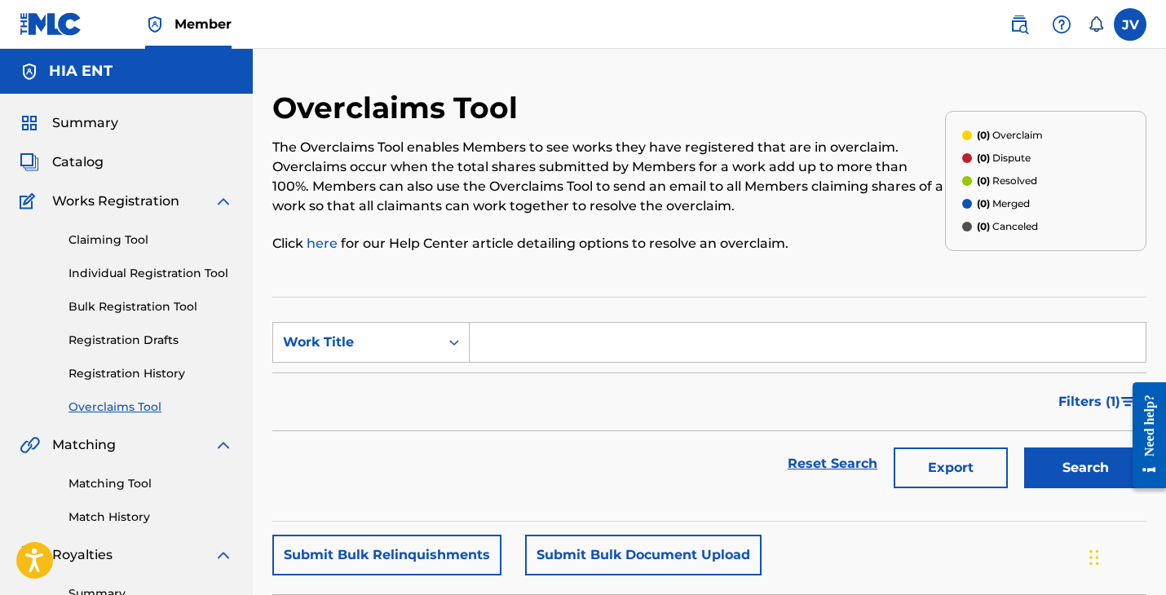
scroll to position [0, 0]
click at [223, 200] on img at bounding box center [224, 202] width 20 height 20
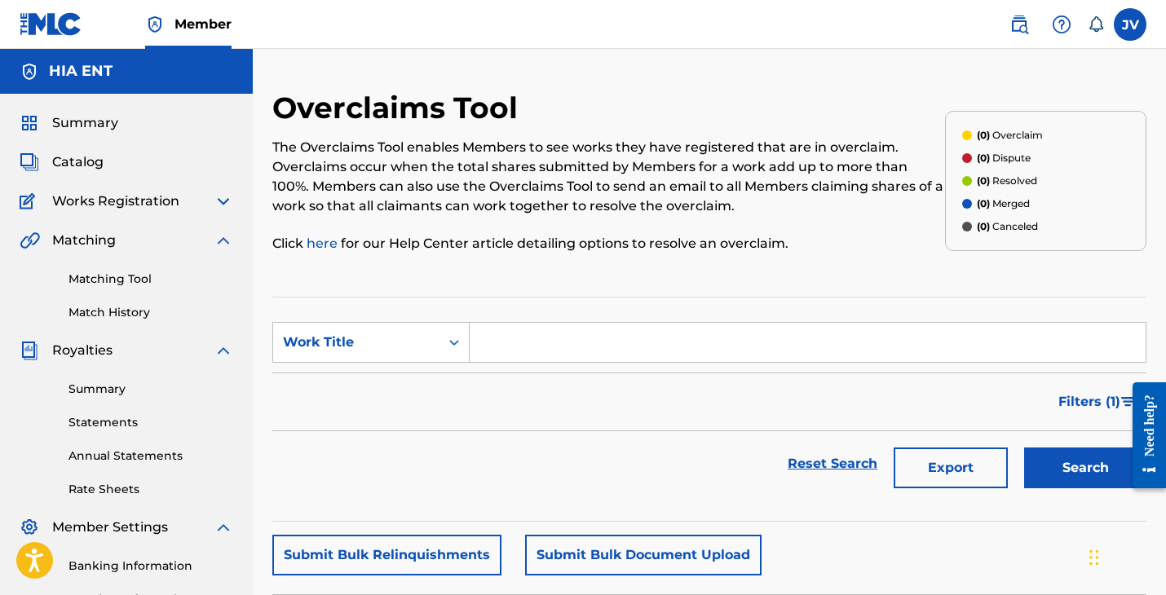
click at [32, 26] on img at bounding box center [51, 24] width 63 height 24
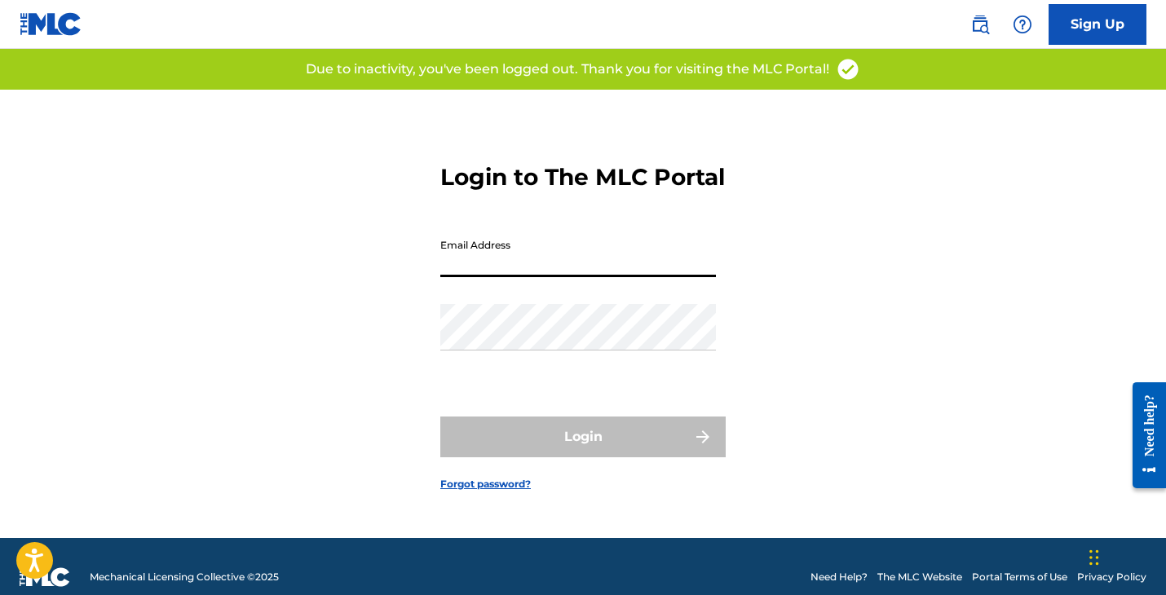
type input "[PERSON_NAME][EMAIL_ADDRESS][DOMAIN_NAME]"
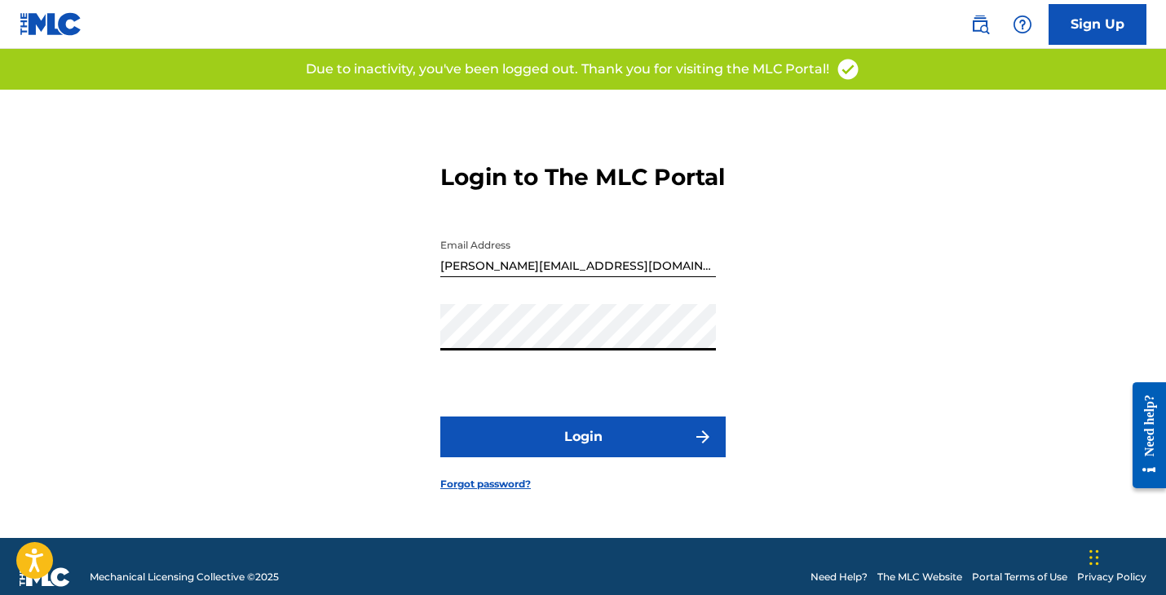
click at [583, 451] on button "Login" at bounding box center [582, 437] width 285 height 41
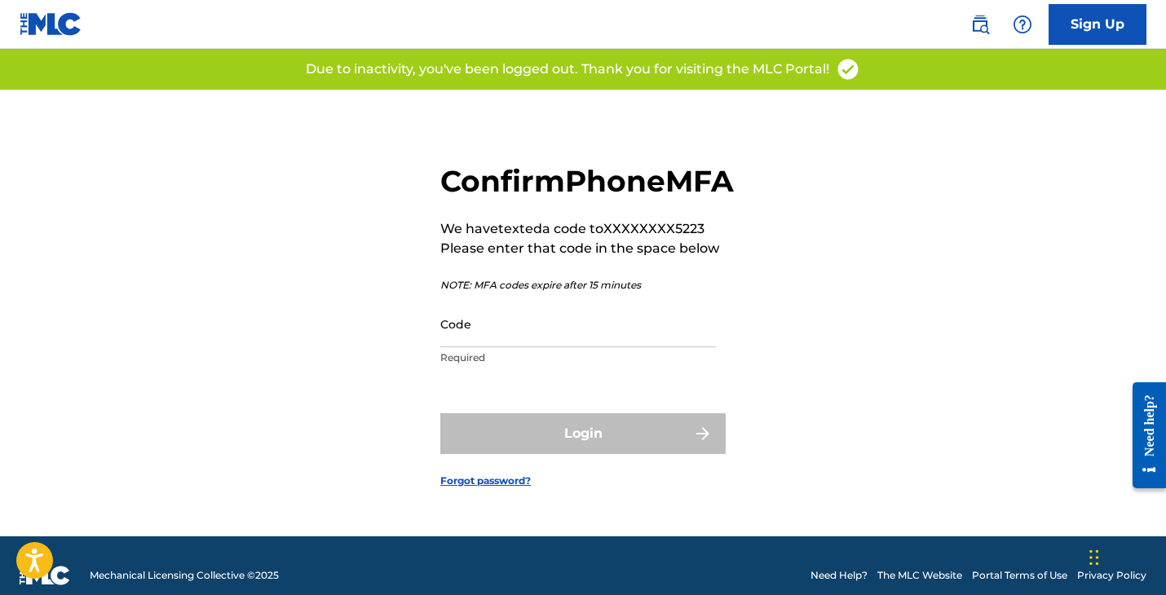
scroll to position [2, 0]
click at [502, 347] on input "Code" at bounding box center [578, 324] width 276 height 46
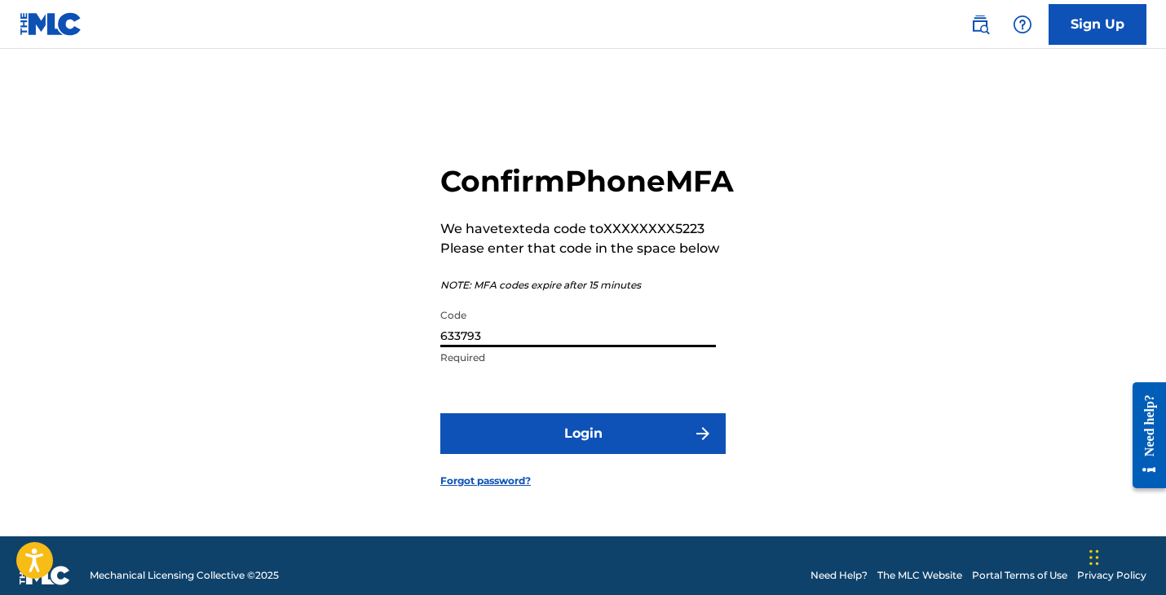
type input "633793"
click at [583, 452] on button "Login" at bounding box center [582, 433] width 285 height 41
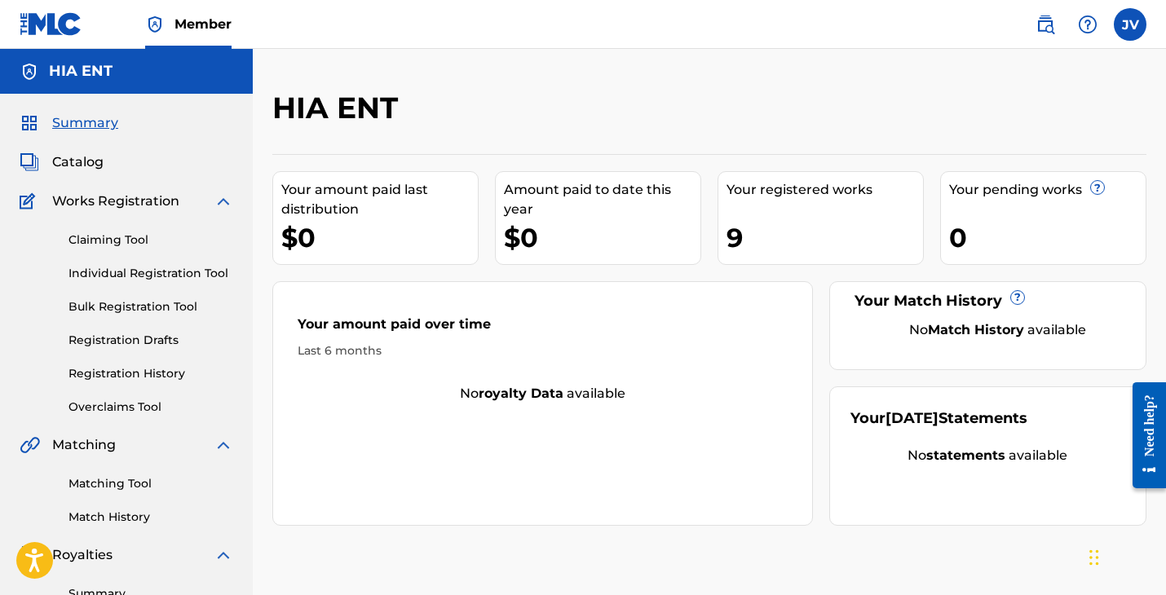
click at [730, 241] on div "9" at bounding box center [825, 237] width 197 height 37
click at [101, 371] on link "Registration History" at bounding box center [151, 373] width 165 height 17
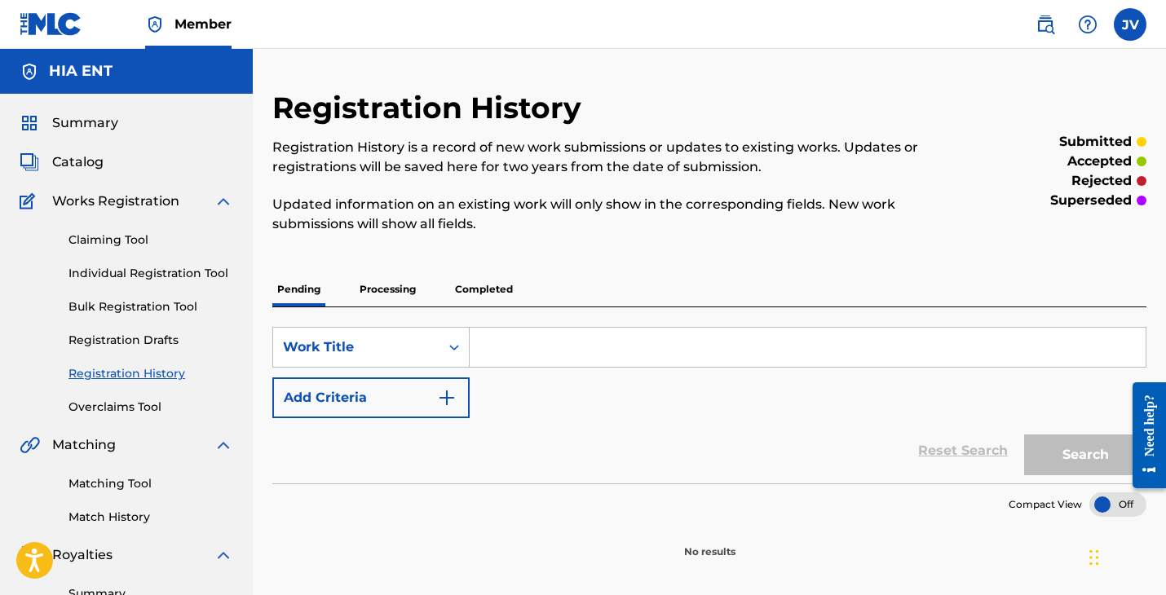
click at [472, 295] on p "Completed" at bounding box center [484, 289] width 68 height 34
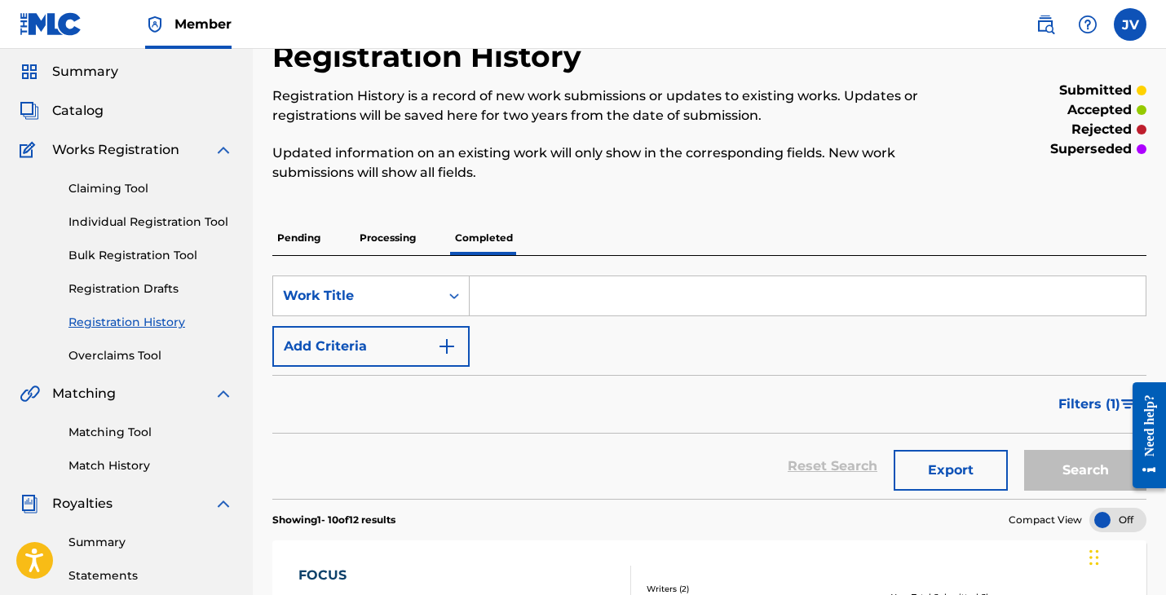
scroll to position [51, 0]
click at [127, 324] on link "Registration History" at bounding box center [151, 323] width 165 height 17
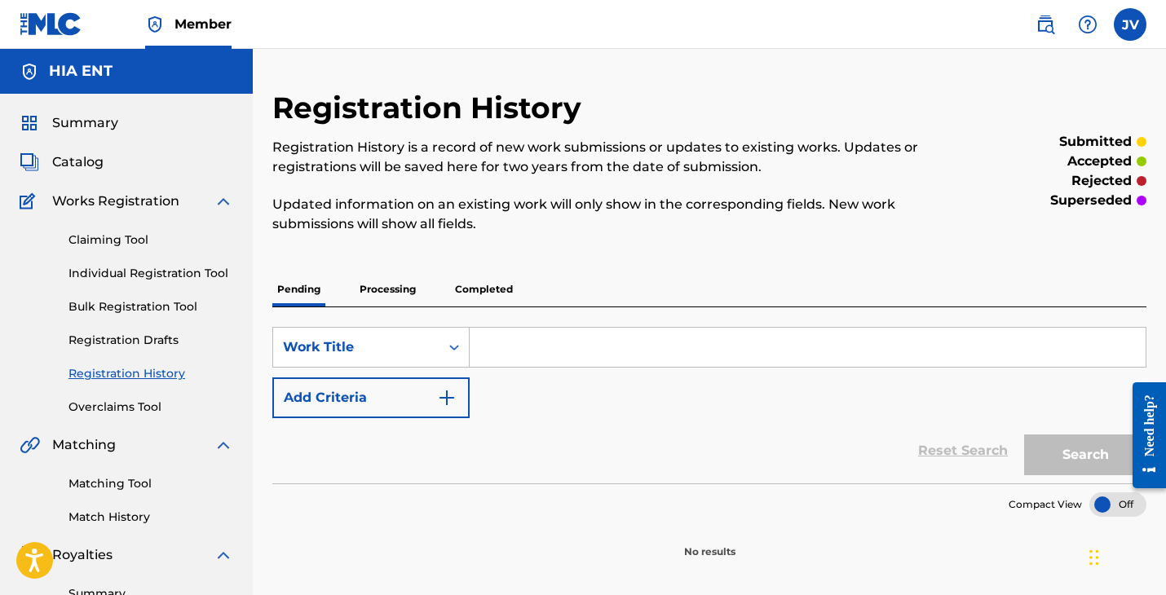
click at [396, 290] on p "Processing" at bounding box center [388, 289] width 66 height 34
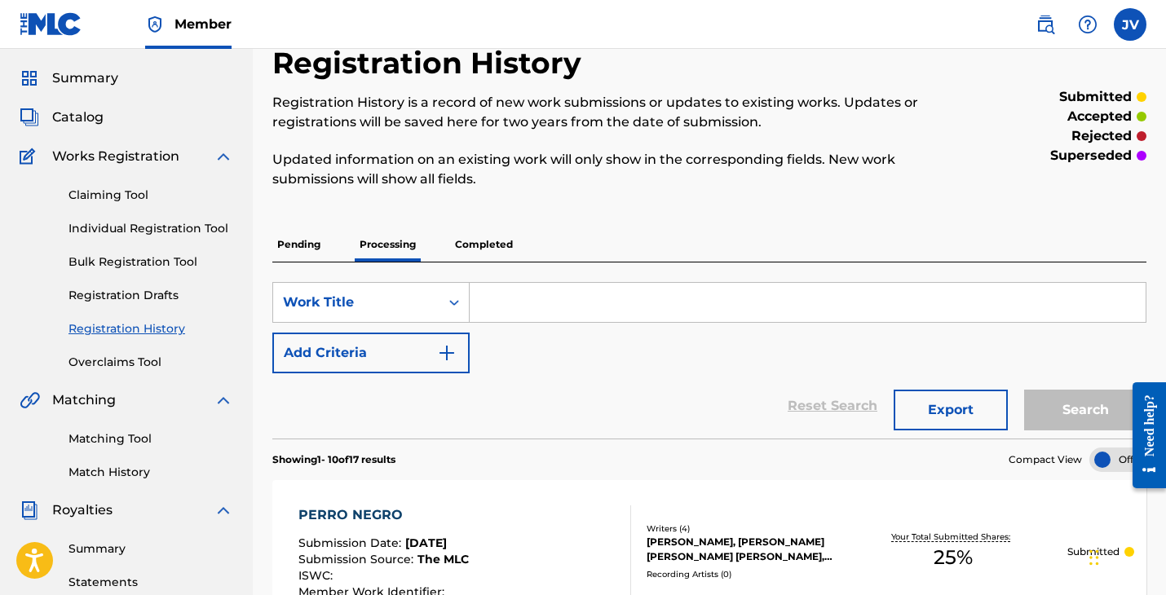
scroll to position [45, 0]
click at [473, 241] on p "Completed" at bounding box center [484, 245] width 68 height 34
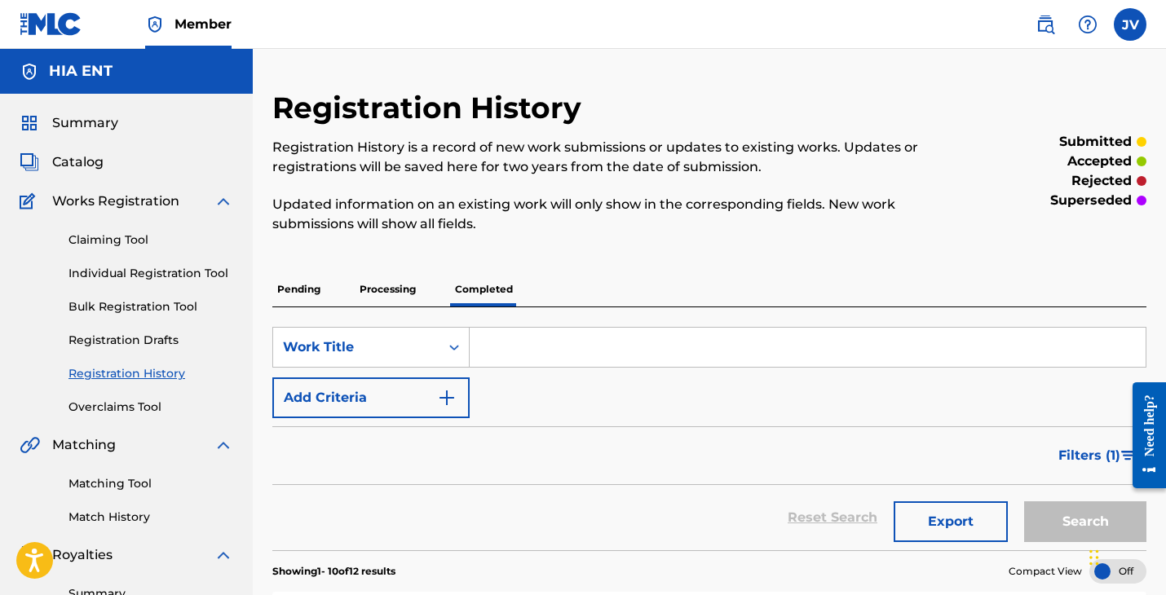
click at [91, 168] on span "Catalog" at bounding box center [77, 163] width 51 height 20
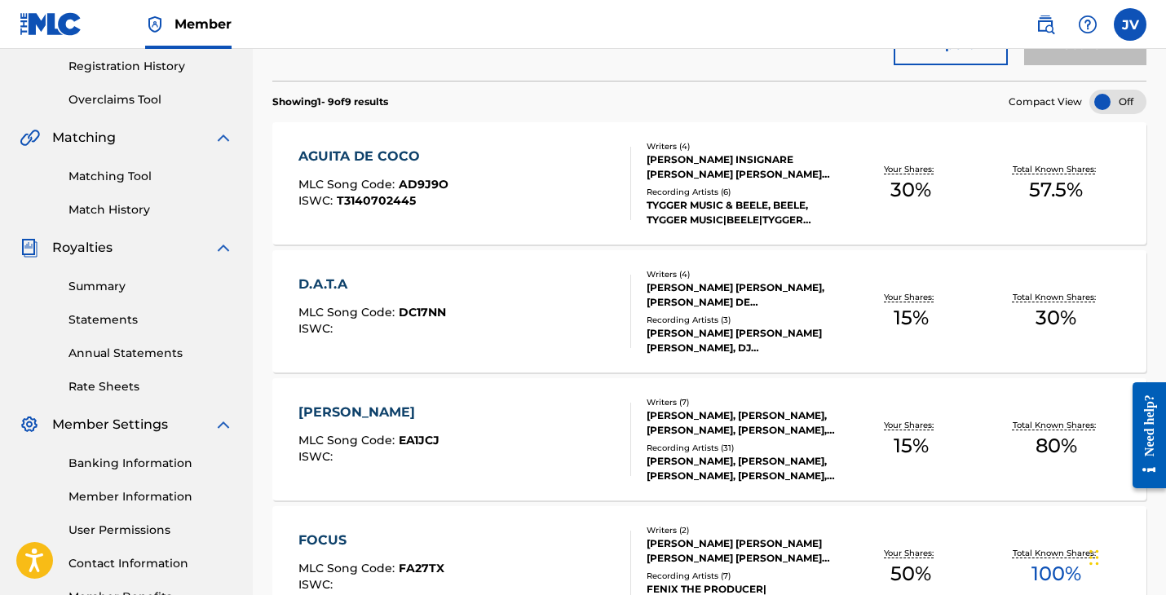
scroll to position [309, 0]
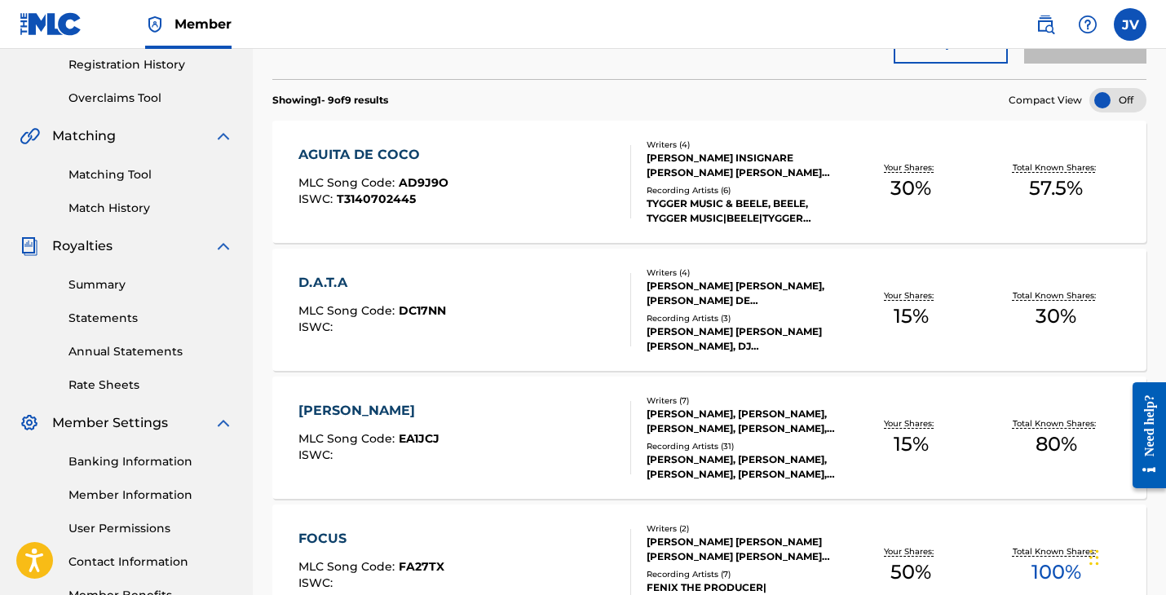
click at [369, 155] on div "AGUITA DE COCO" at bounding box center [373, 155] width 150 height 20
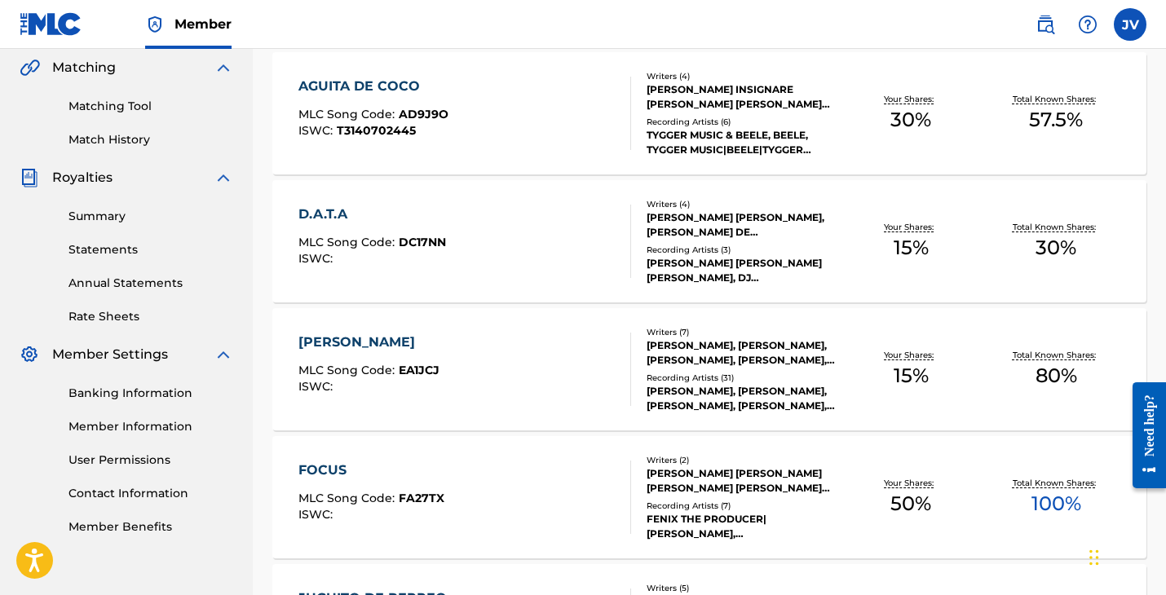
scroll to position [382, 0]
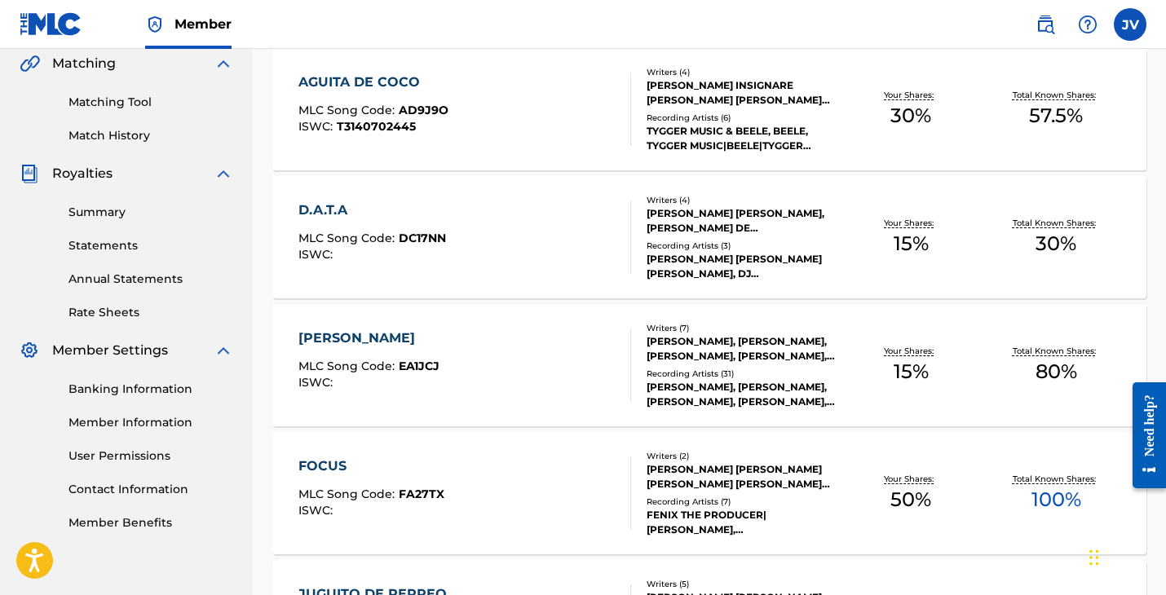
click at [356, 335] on div "ESTRELLA" at bounding box center [368, 339] width 141 height 20
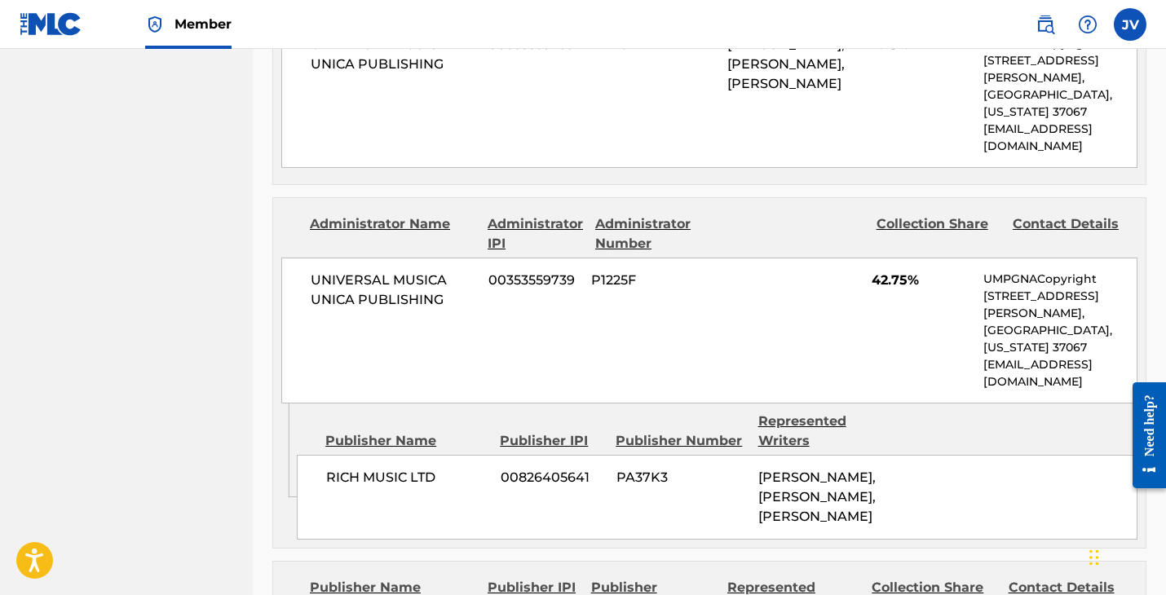
scroll to position [721, 0]
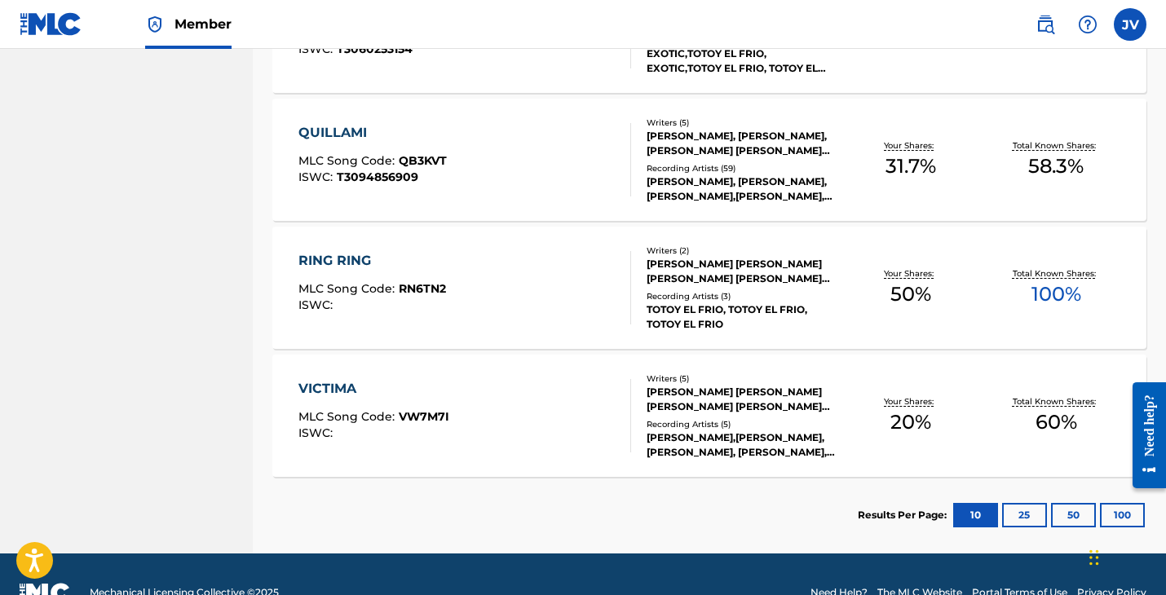
scroll to position [1122, 0]
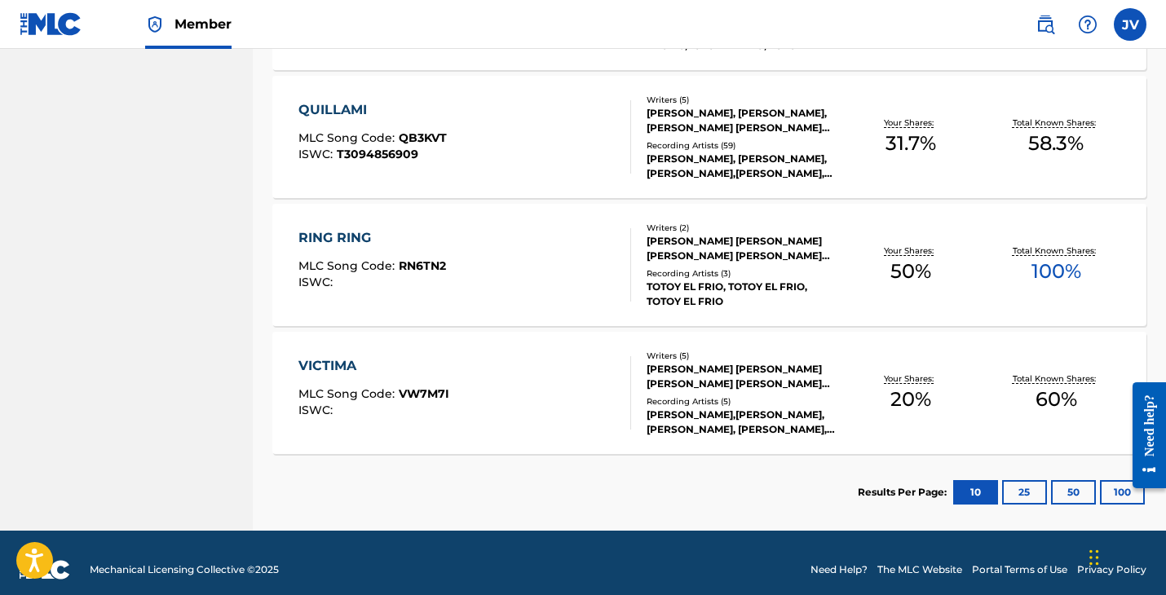
click at [1029, 494] on button "25" at bounding box center [1024, 492] width 45 height 24
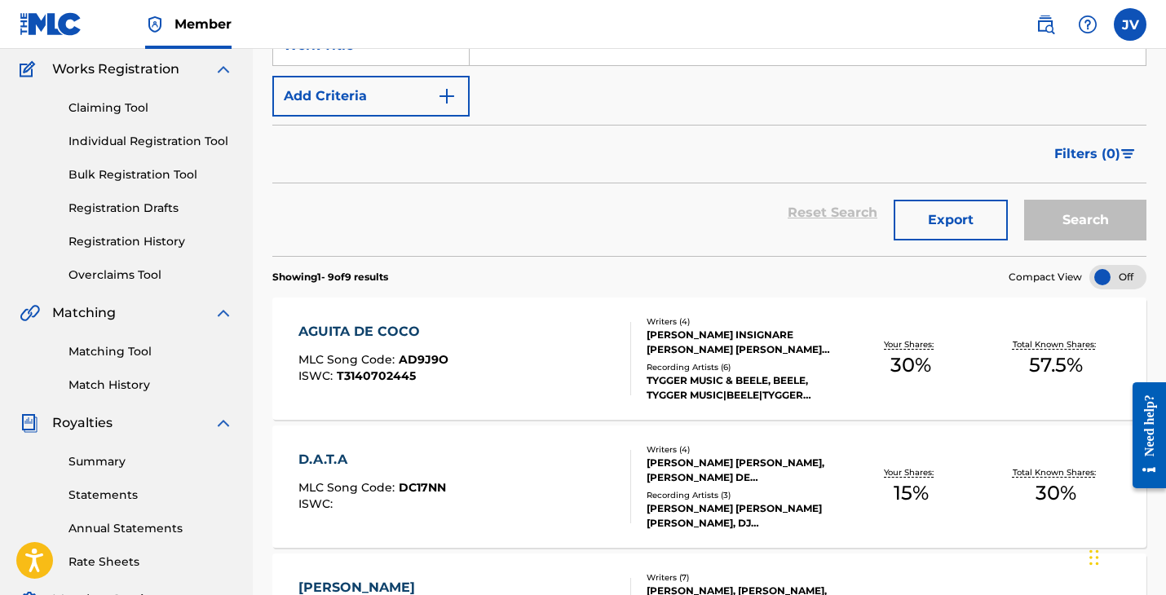
scroll to position [133, 0]
click at [373, 333] on div "AGUITA DE COCO" at bounding box center [373, 331] width 150 height 20
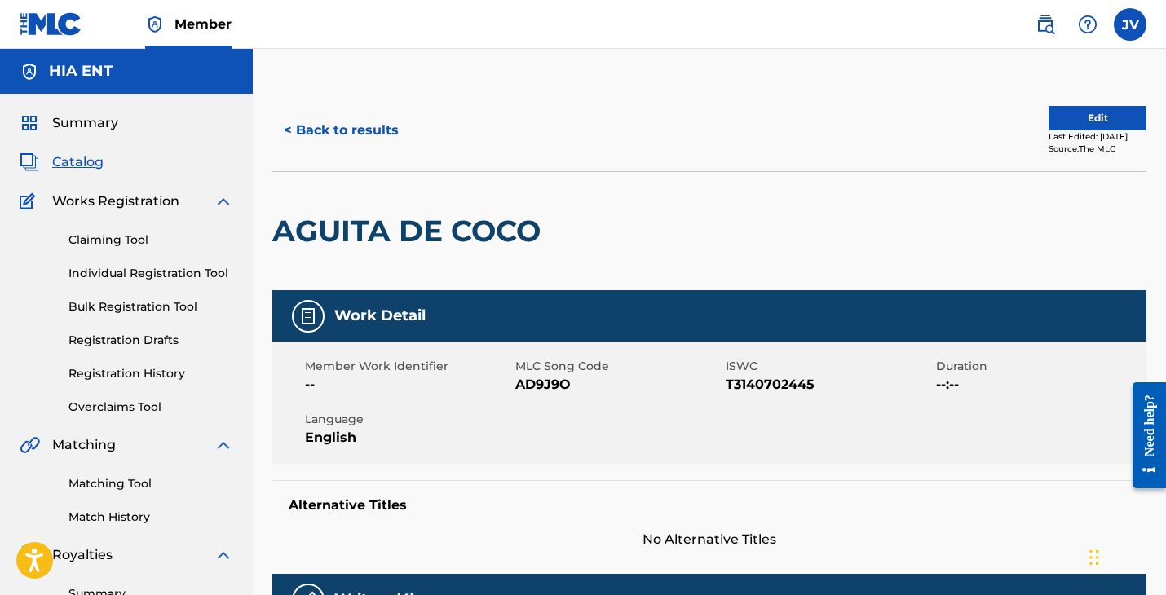
click at [372, 127] on button "< Back to results" at bounding box center [341, 130] width 138 height 41
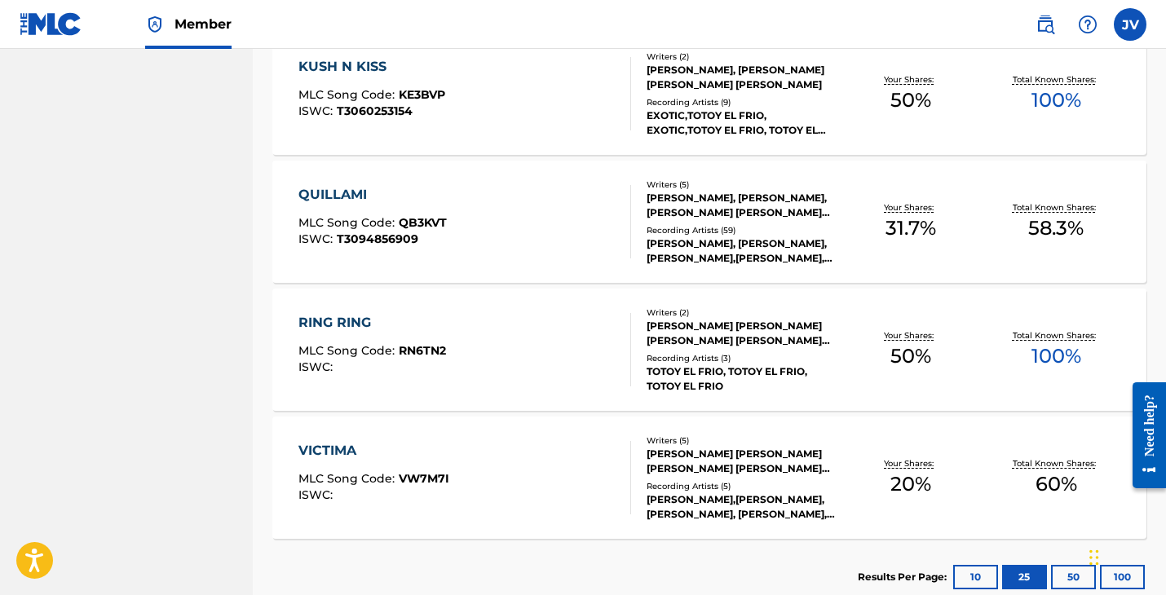
scroll to position [1068, 0]
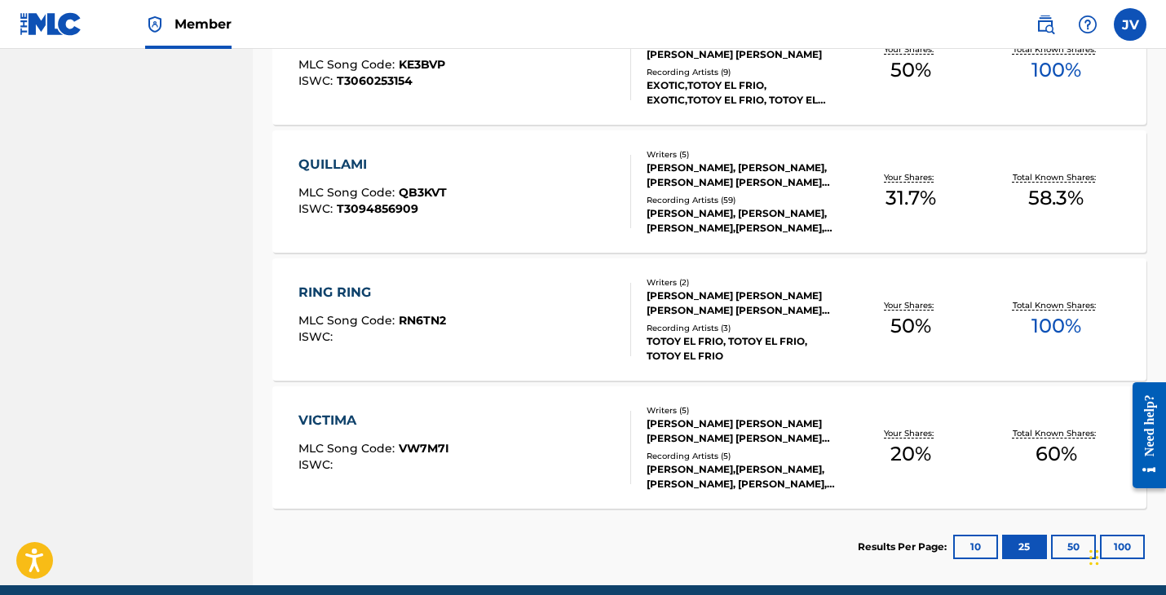
click at [333, 161] on div "QUILLAMI" at bounding box center [372, 165] width 148 height 20
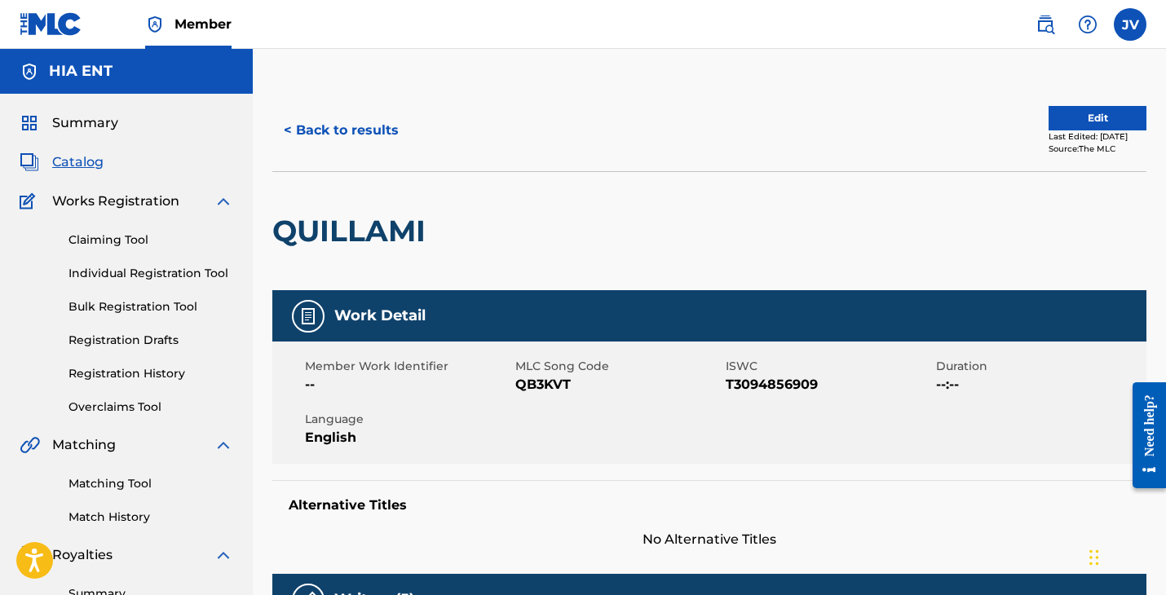
click at [88, 122] on span "Summary" at bounding box center [85, 123] width 66 height 20
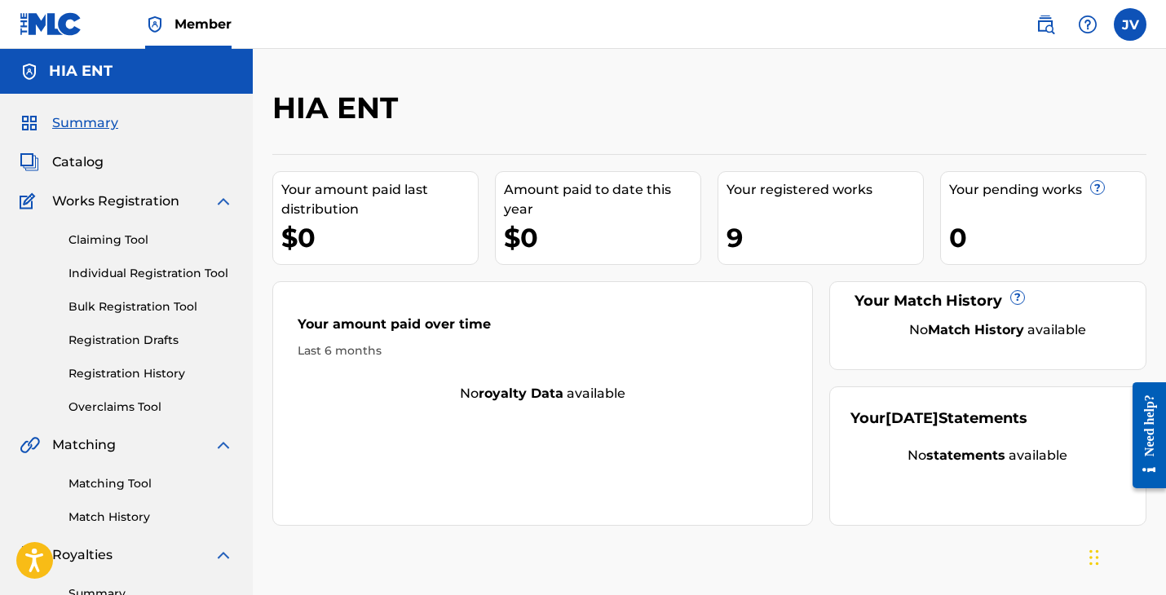
click at [61, 17] on img at bounding box center [51, 24] width 63 height 24
click at [109, 363] on div "Claiming Tool Individual Registration Tool Bulk Registration Tool Registration …" at bounding box center [127, 313] width 214 height 205
click at [99, 372] on link "Registration History" at bounding box center [151, 373] width 165 height 17
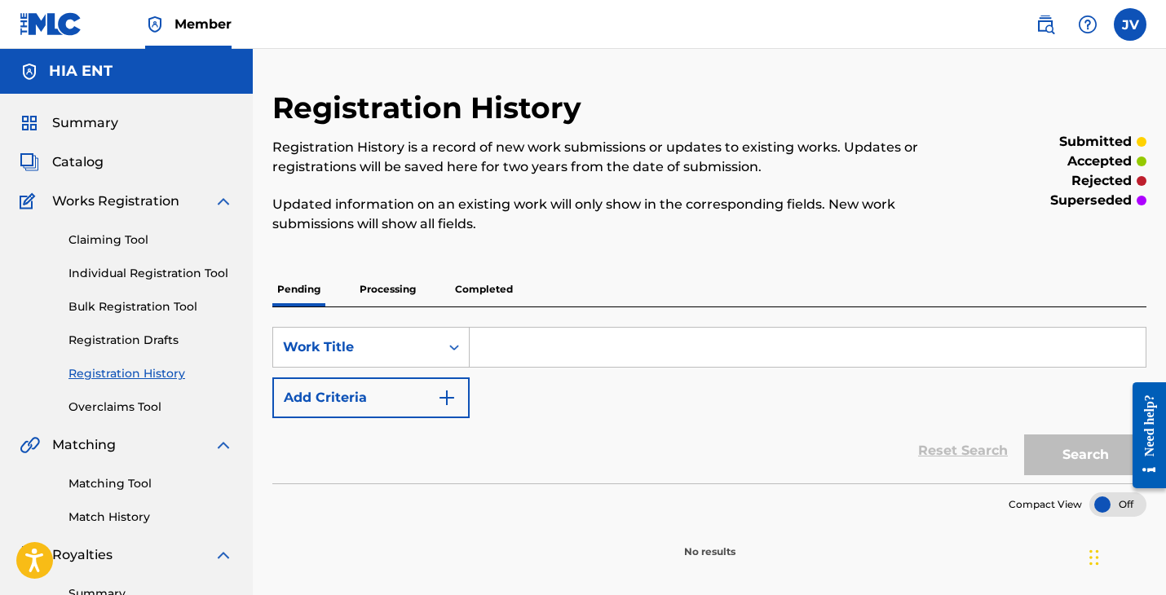
click at [491, 285] on p "Completed" at bounding box center [484, 289] width 68 height 34
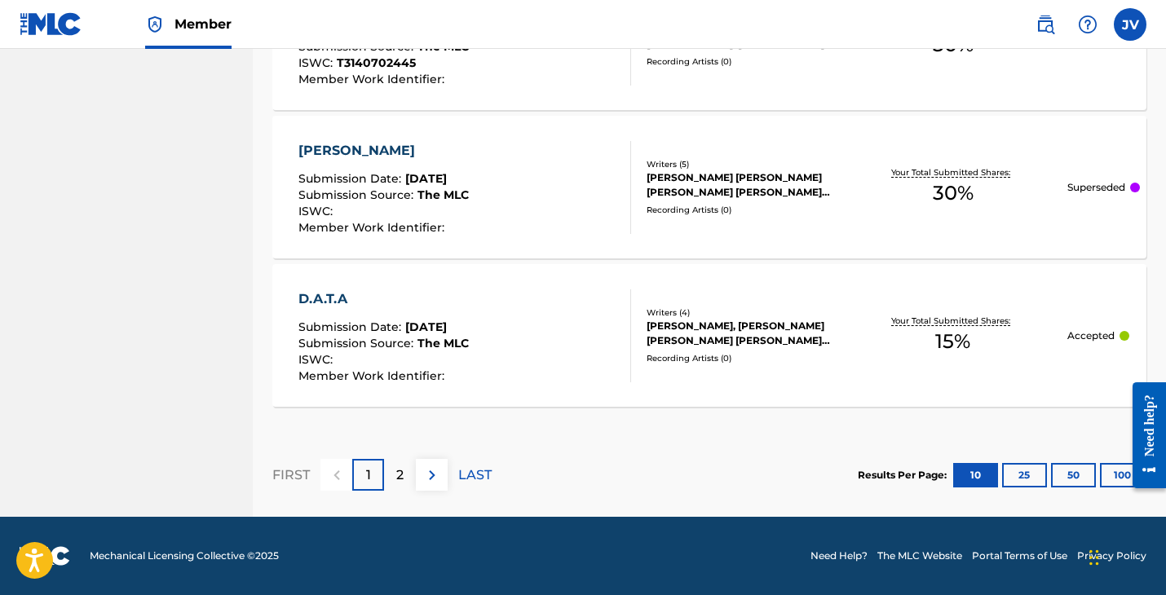
click at [400, 477] on p "2" at bounding box center [399, 476] width 7 height 20
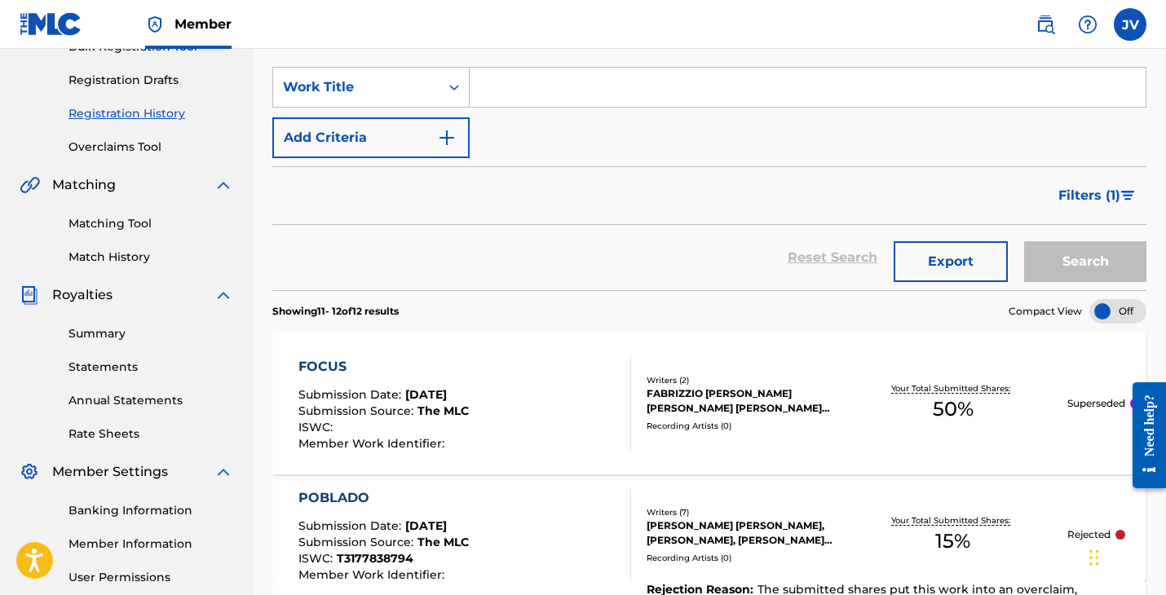
scroll to position [78, 0]
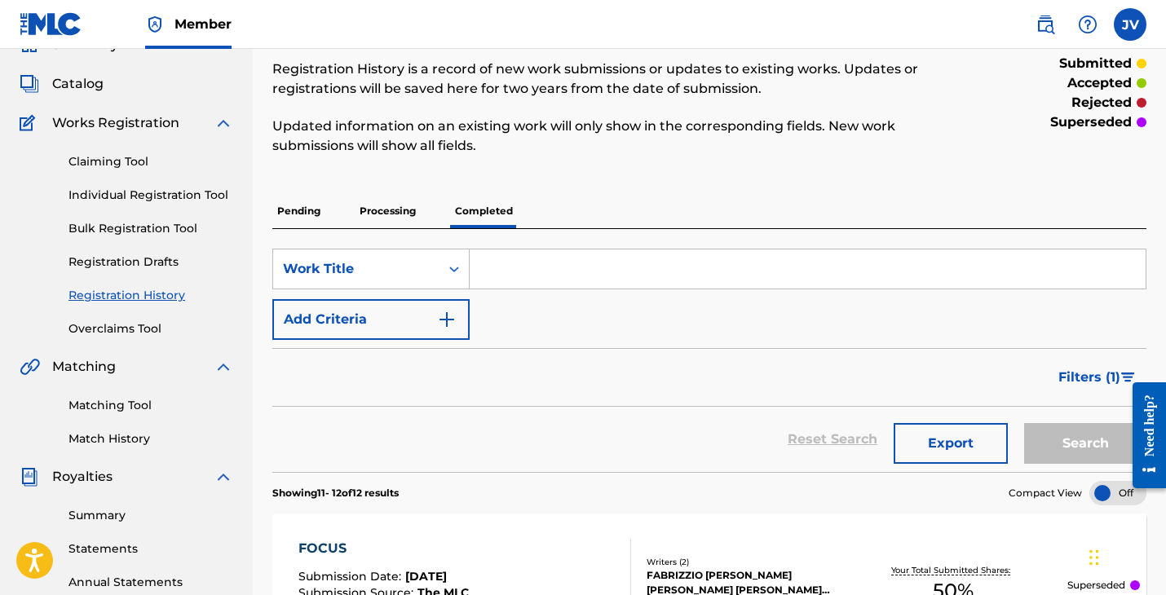
click at [405, 227] on p "Processing" at bounding box center [388, 211] width 66 height 34
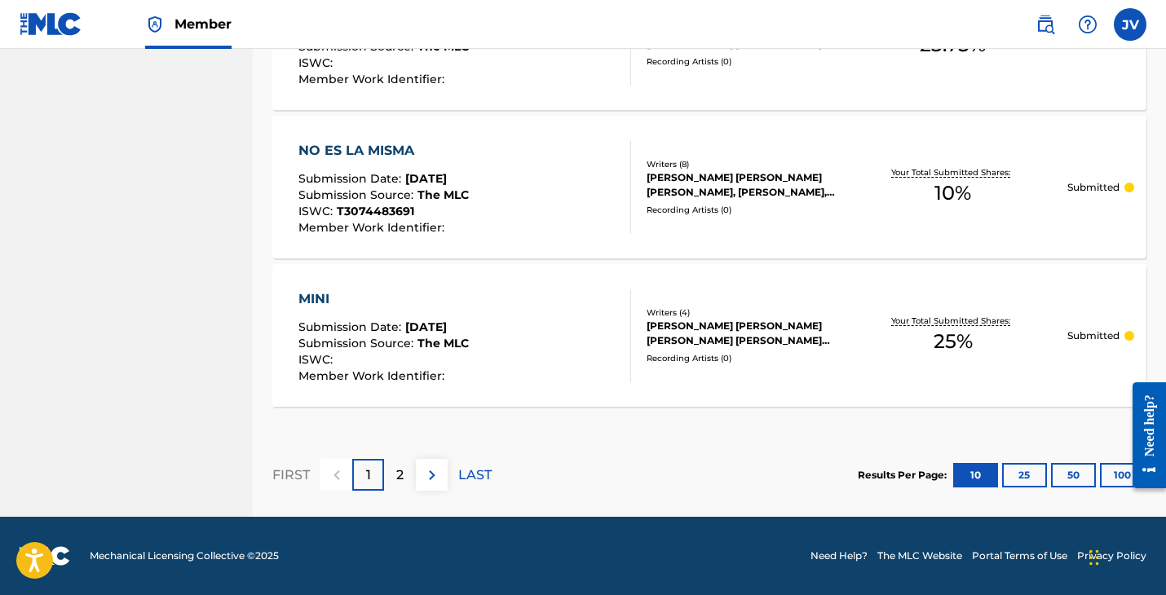
click at [406, 477] on div "2" at bounding box center [400, 475] width 32 height 32
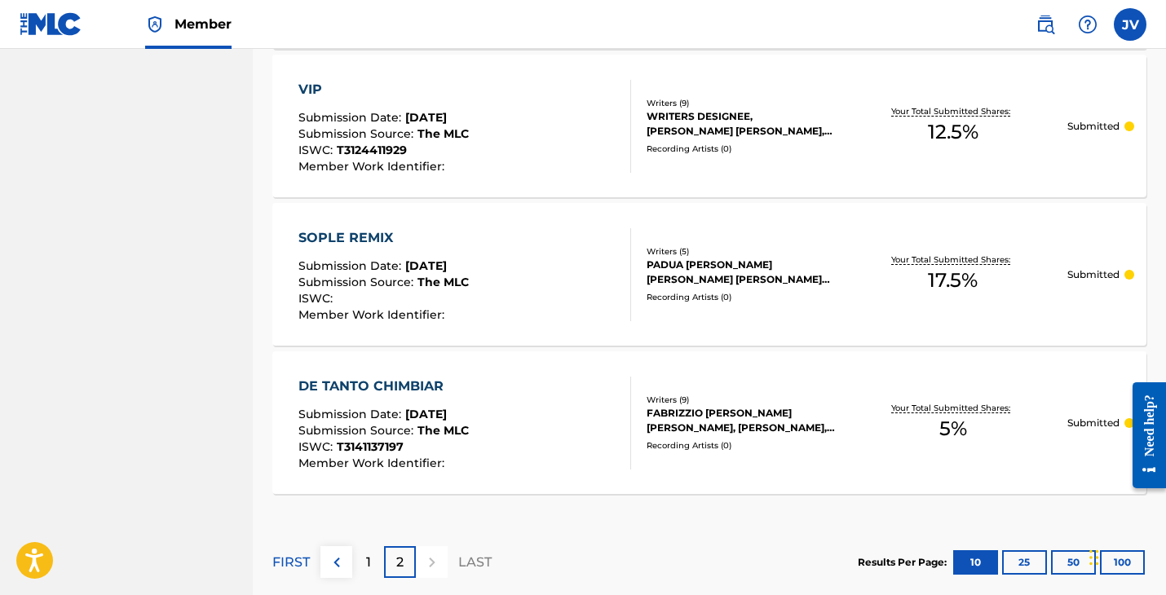
scroll to position [1071, 0]
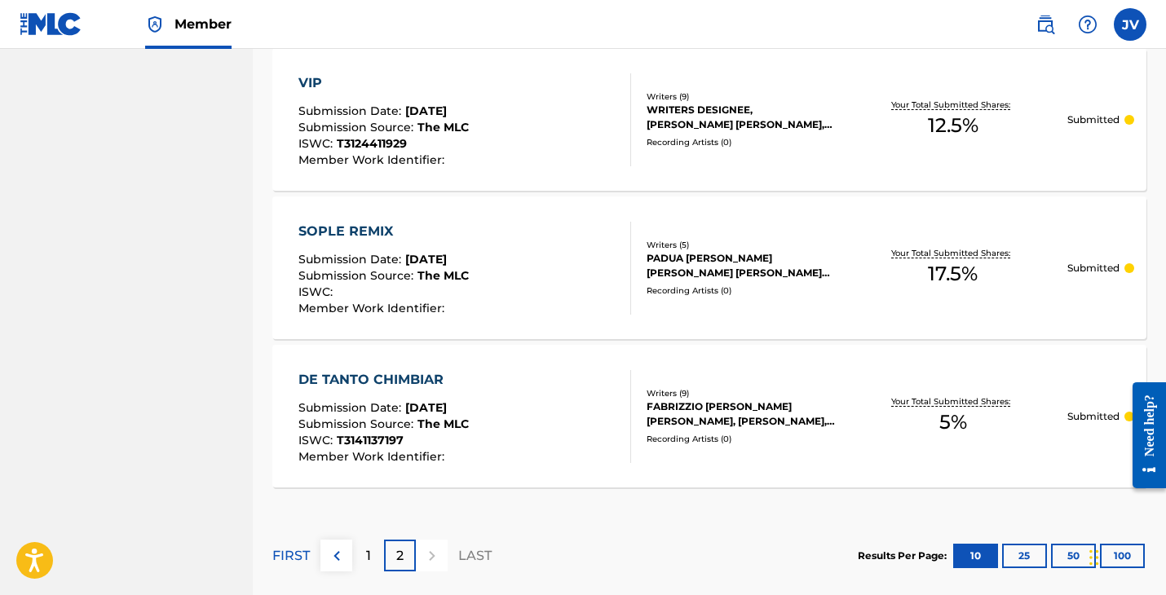
click at [338, 561] on img at bounding box center [337, 556] width 20 height 20
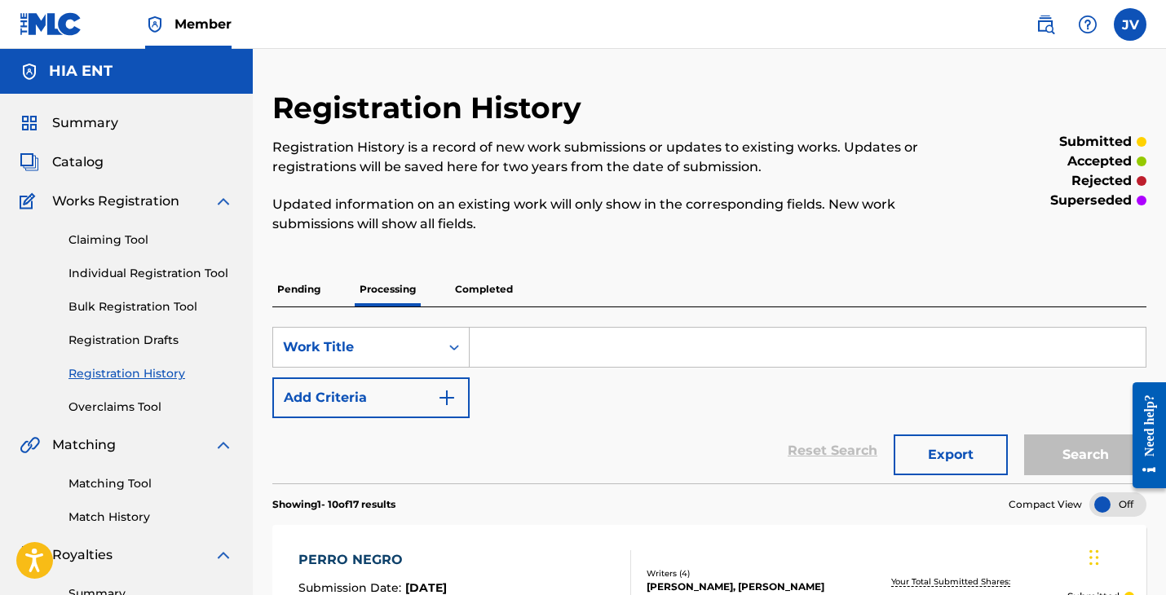
scroll to position [0, 0]
click at [93, 129] on span "Summary" at bounding box center [85, 123] width 66 height 20
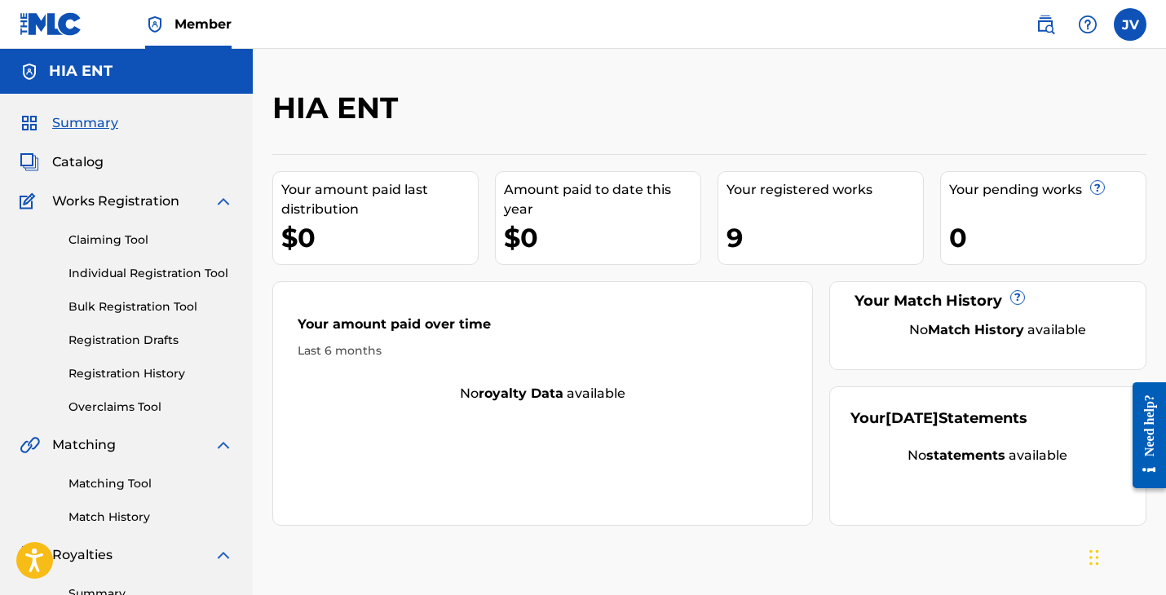
click at [87, 71] on h5 "HIA ENT" at bounding box center [81, 71] width 64 height 19
click at [55, 28] on img at bounding box center [51, 24] width 63 height 24
